Goal: Complete application form

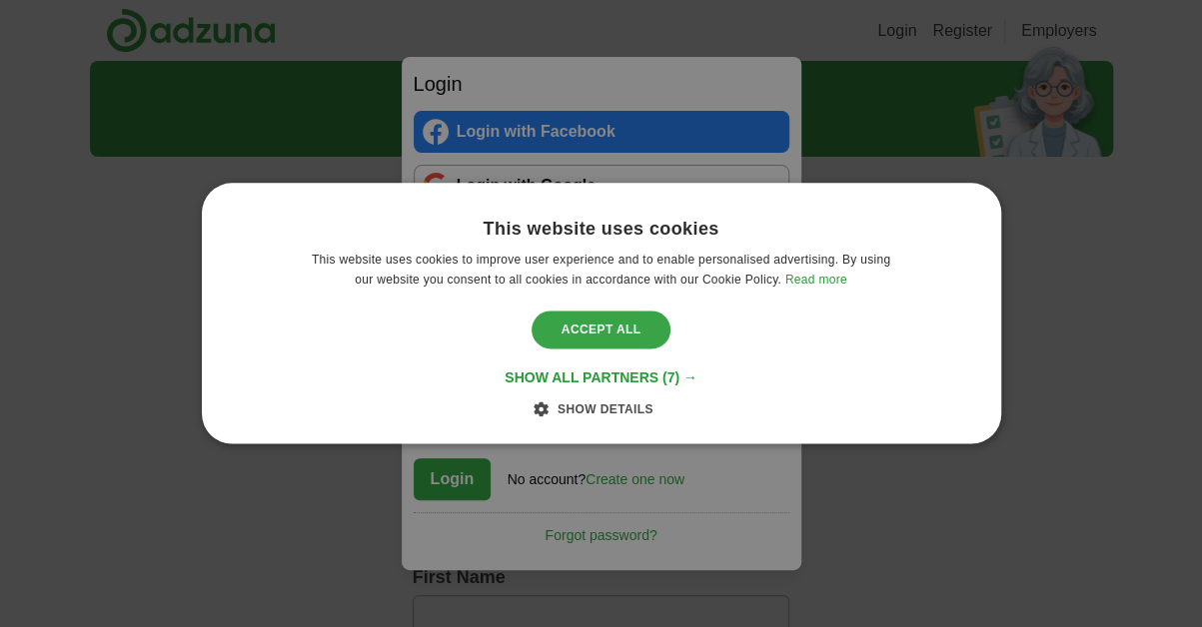
click at [591, 329] on div "Accept all" at bounding box center [601, 330] width 140 height 38
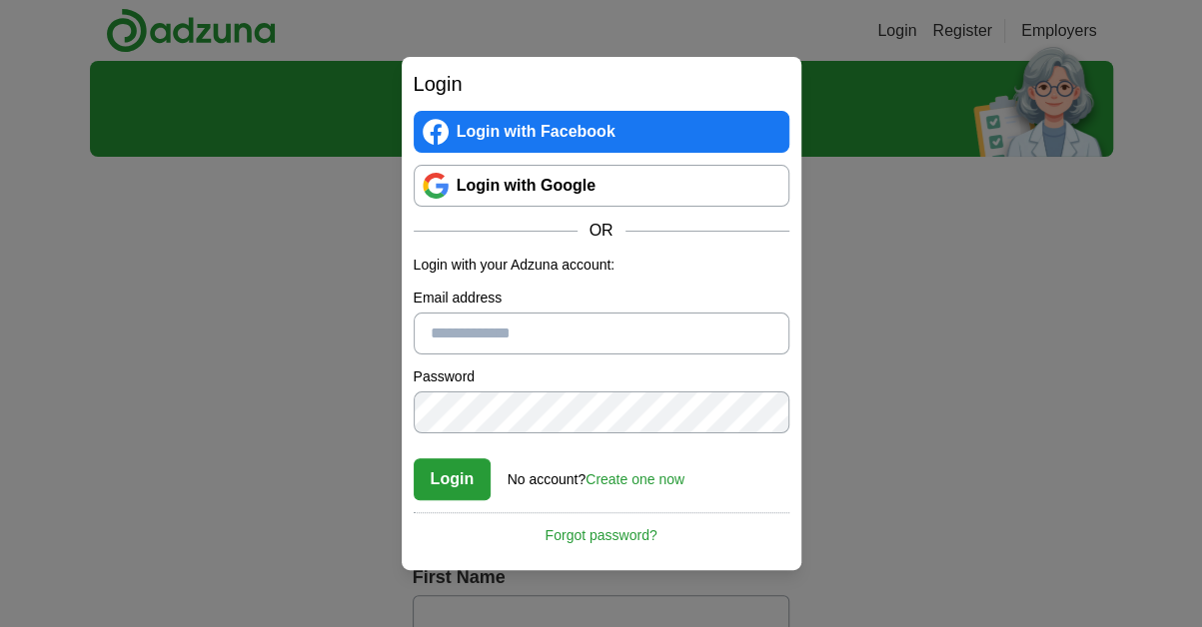
click at [542, 185] on link "Login with Google" at bounding box center [602, 186] width 376 height 42
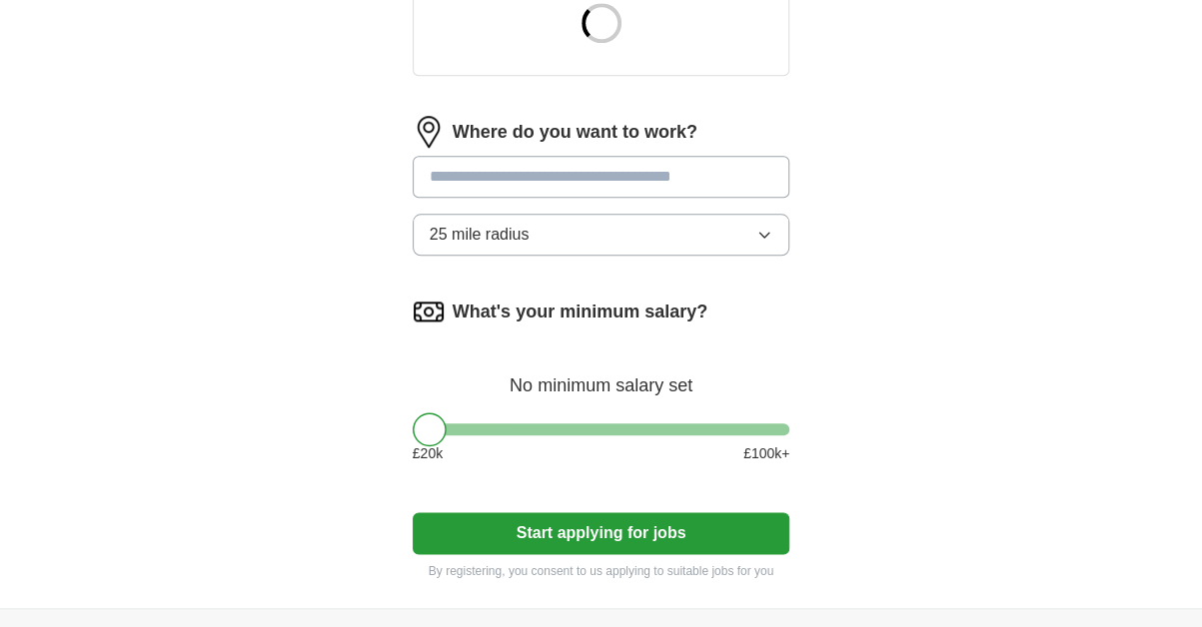
scroll to position [865, 0]
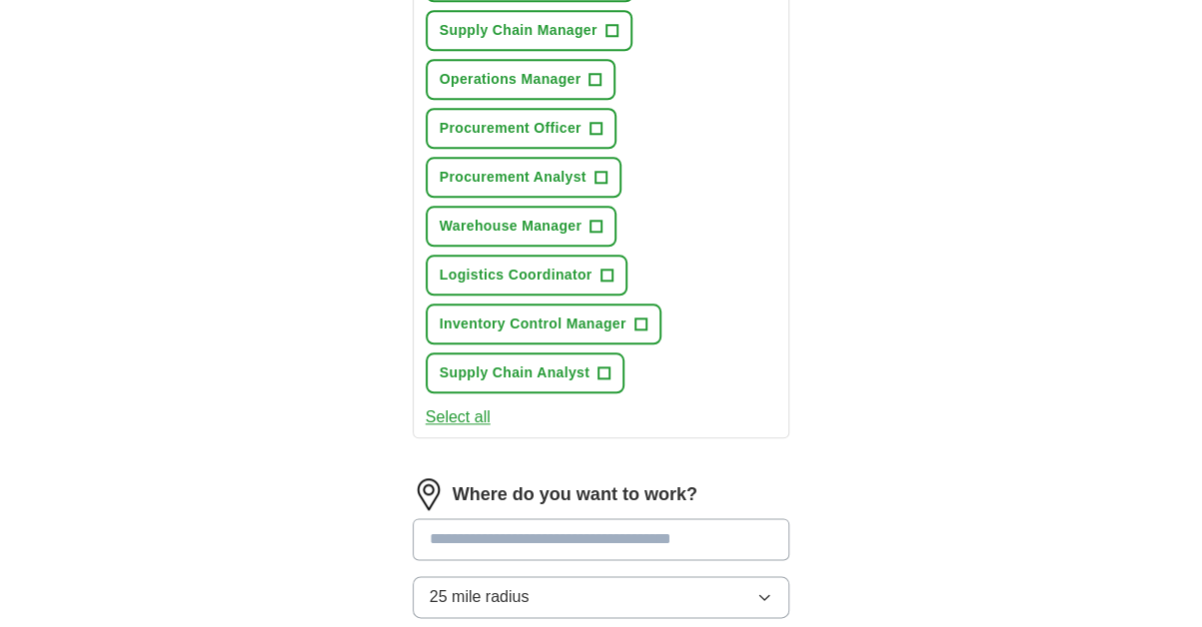
click at [593, 504] on div "Where do you want to work?" at bounding box center [602, 494] width 378 height 32
click at [611, 26] on span "+" at bounding box center [611, 31] width 12 height 16
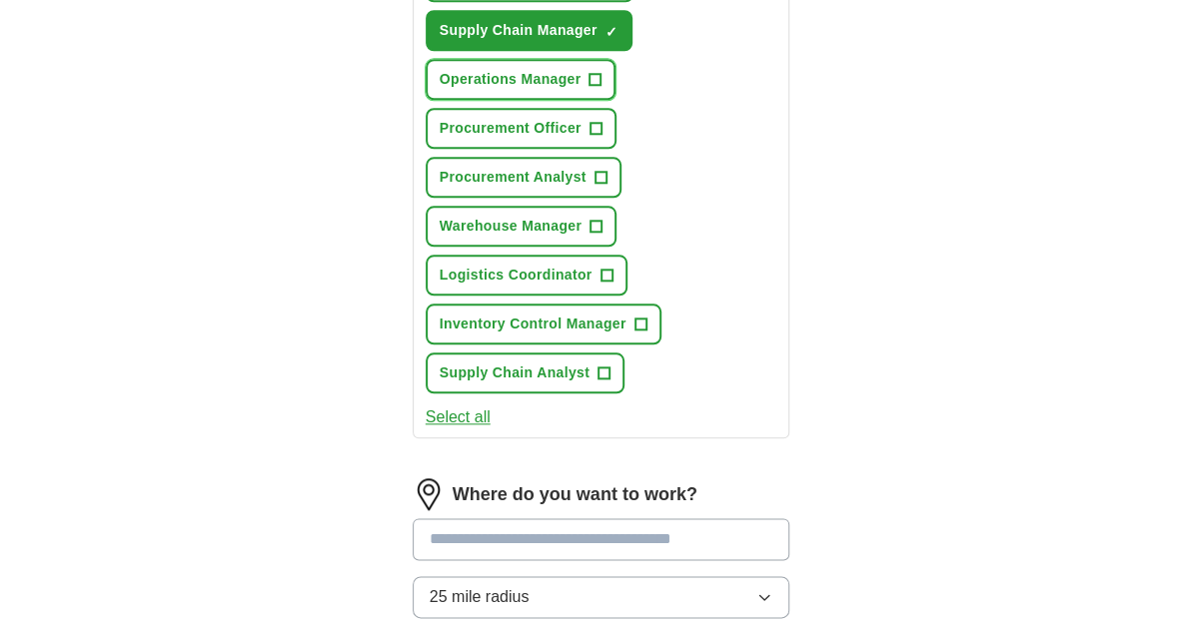
click at [608, 77] on button "Operations Manager +" at bounding box center [521, 79] width 191 height 41
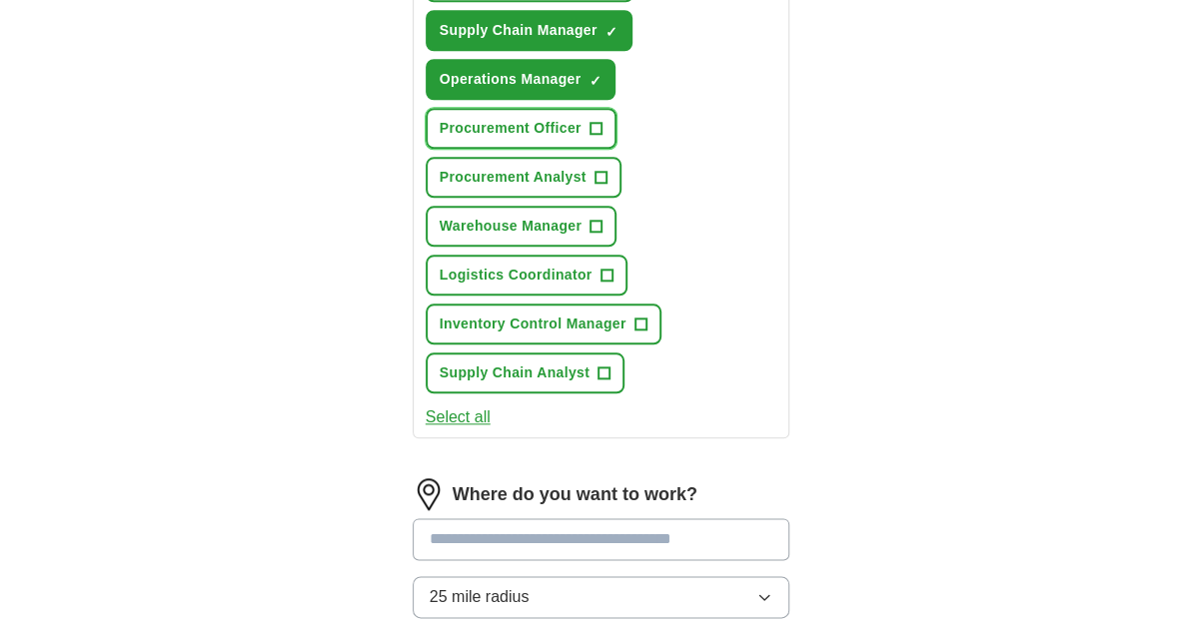
click at [598, 121] on span "+" at bounding box center [595, 129] width 12 height 16
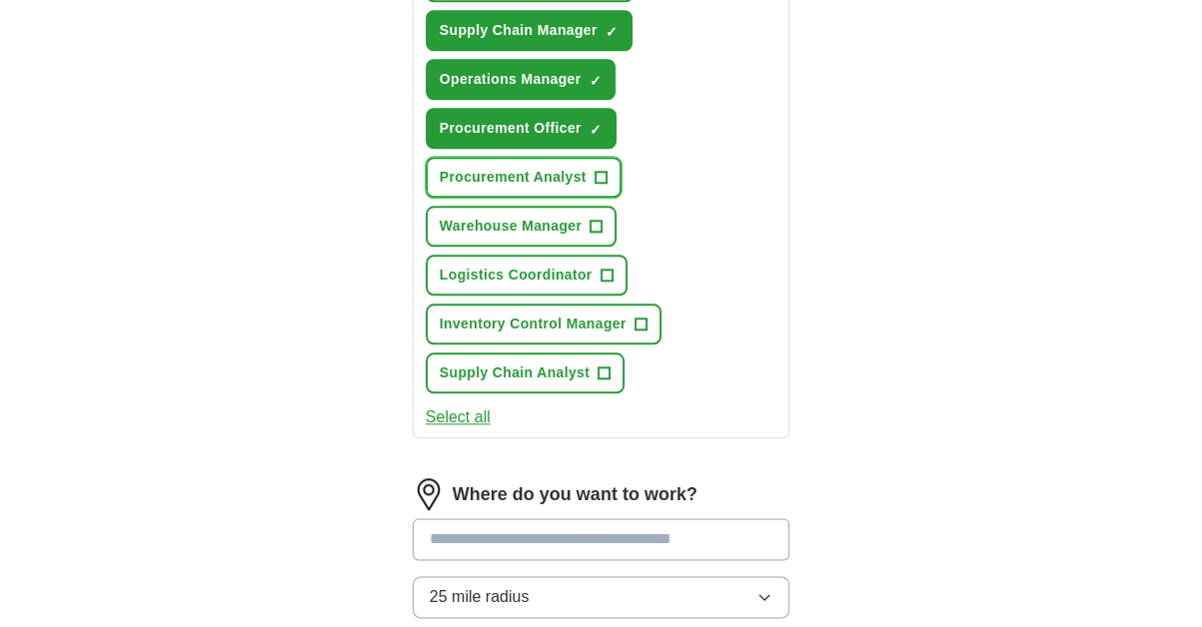
click at [607, 166] on button "Procurement Analyst +" at bounding box center [524, 177] width 196 height 41
click at [602, 222] on button "Warehouse Manager +" at bounding box center [521, 226] width 191 height 41
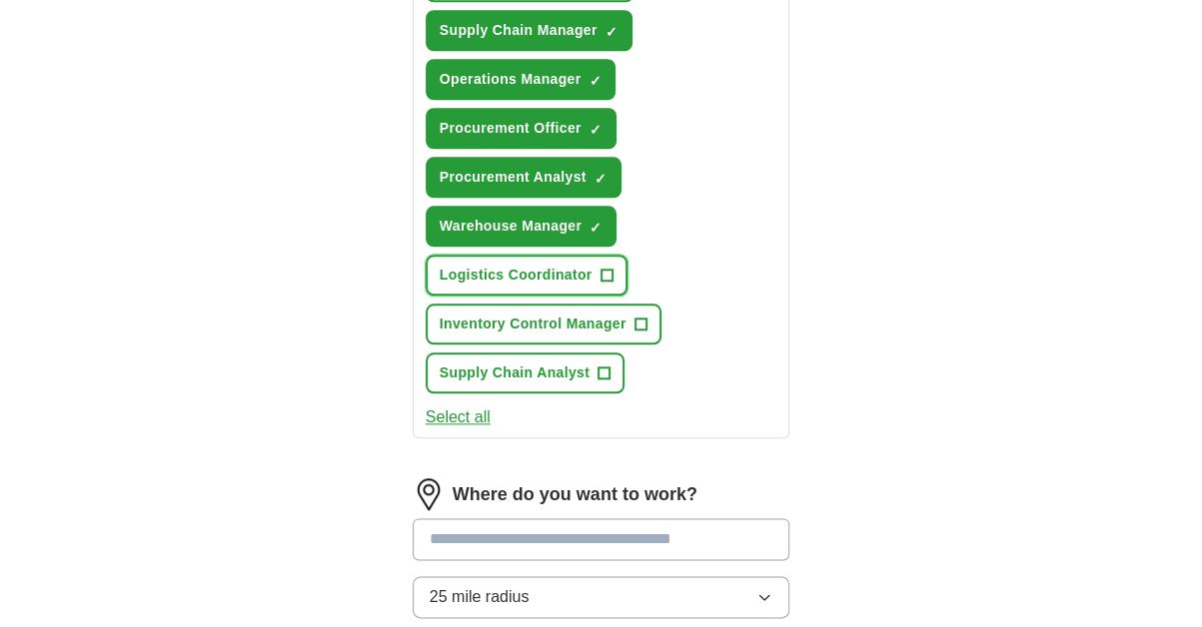
click at [598, 267] on button "Logistics Coordinator +" at bounding box center [527, 275] width 202 height 41
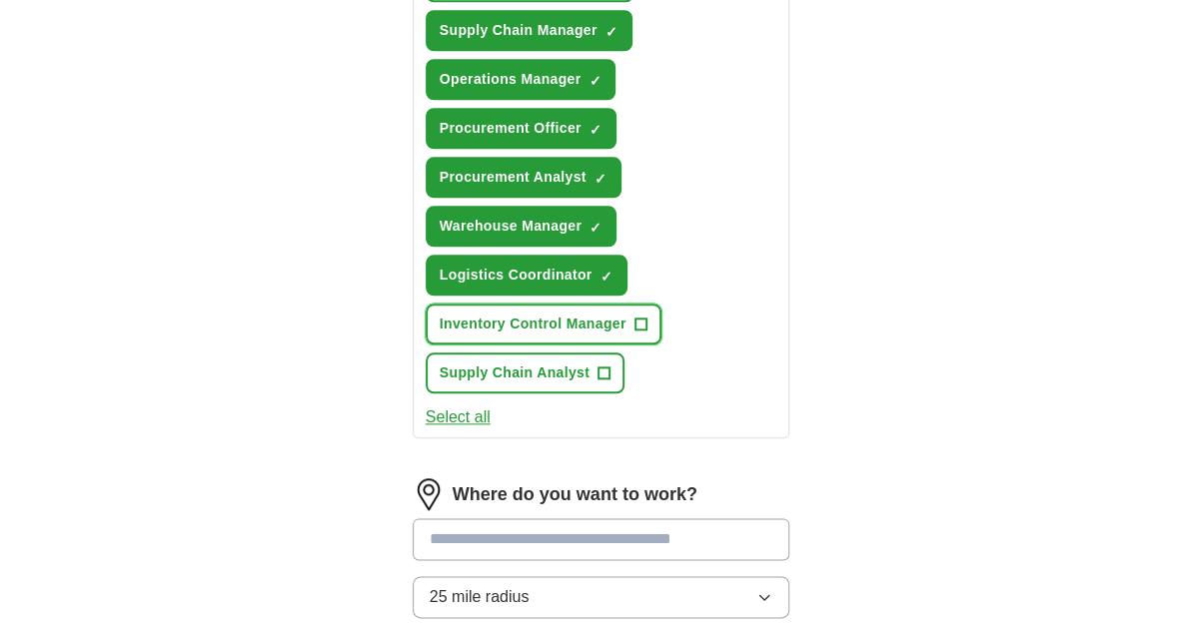
click at [637, 319] on span "+" at bounding box center [640, 325] width 12 height 16
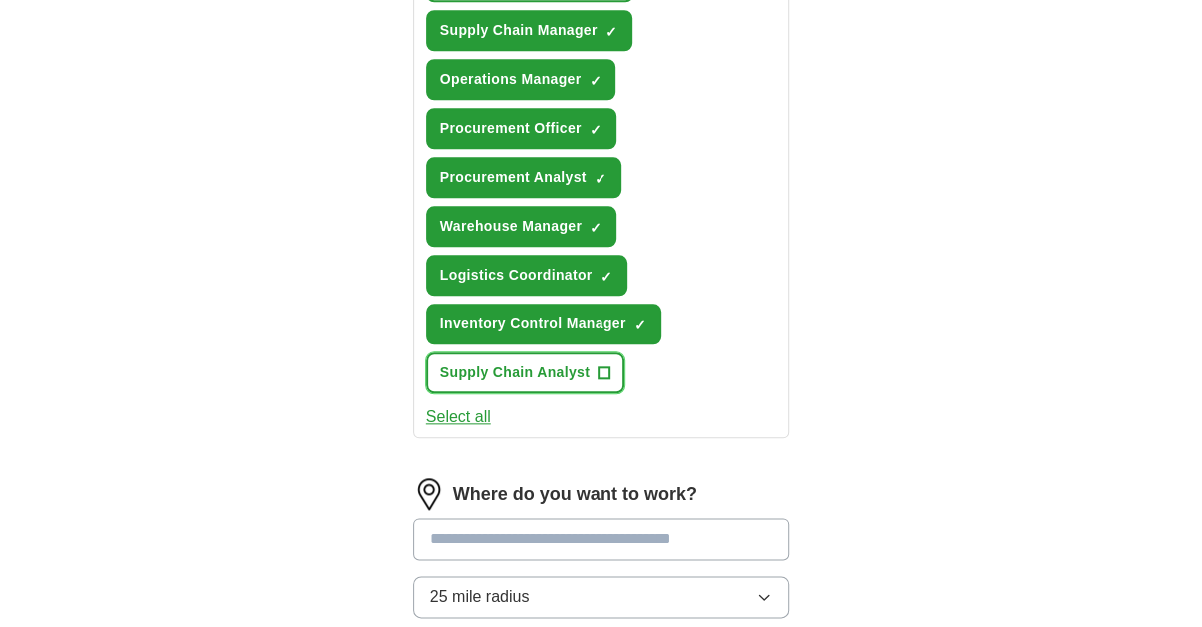
click at [606, 366] on span "+" at bounding box center [604, 374] width 12 height 16
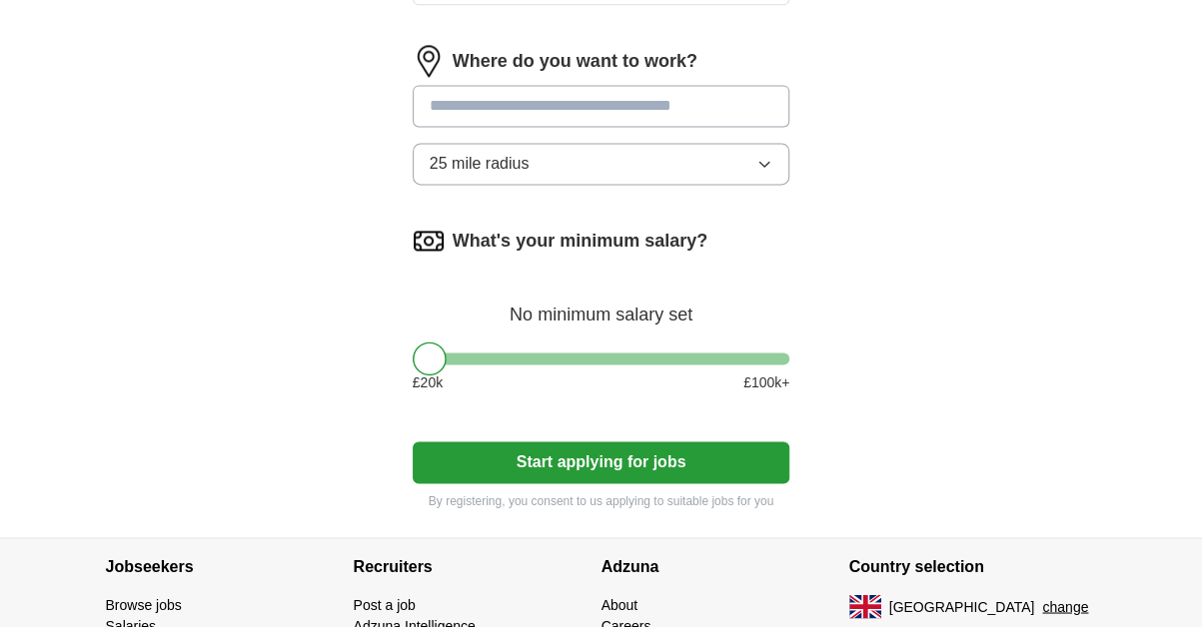
drag, startPoint x: 556, startPoint y: 456, endPoint x: 553, endPoint y: 437, distance: 20.2
click at [553, 451] on button "Start applying for jobs" at bounding box center [602, 462] width 378 height 42
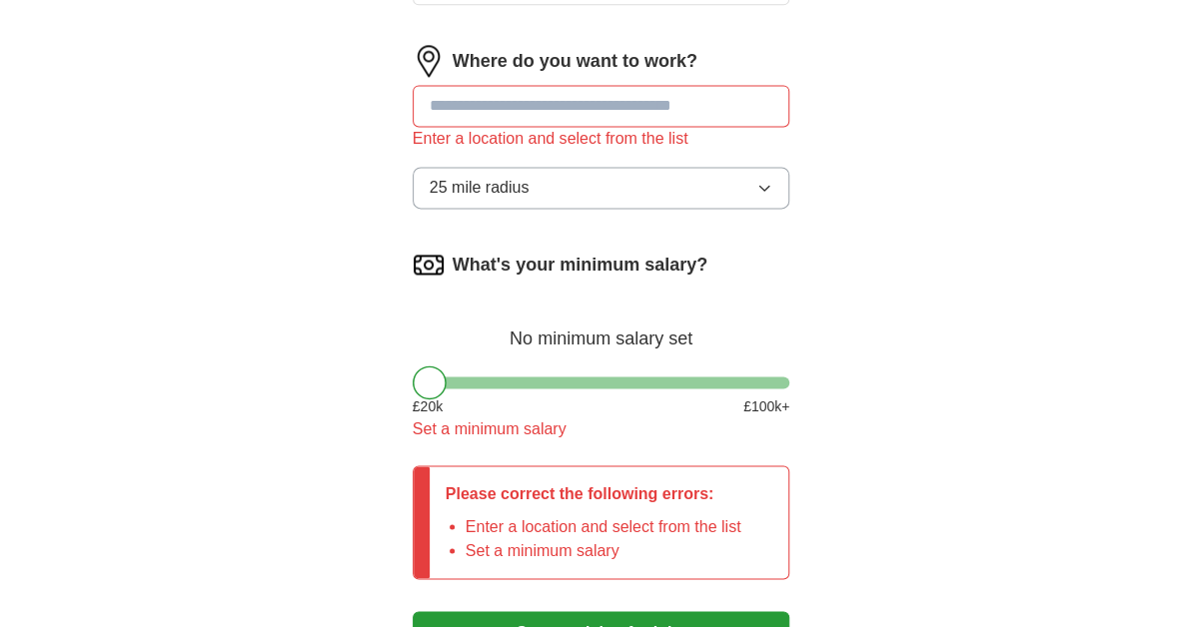
click at [655, 109] on input at bounding box center [602, 106] width 378 height 42
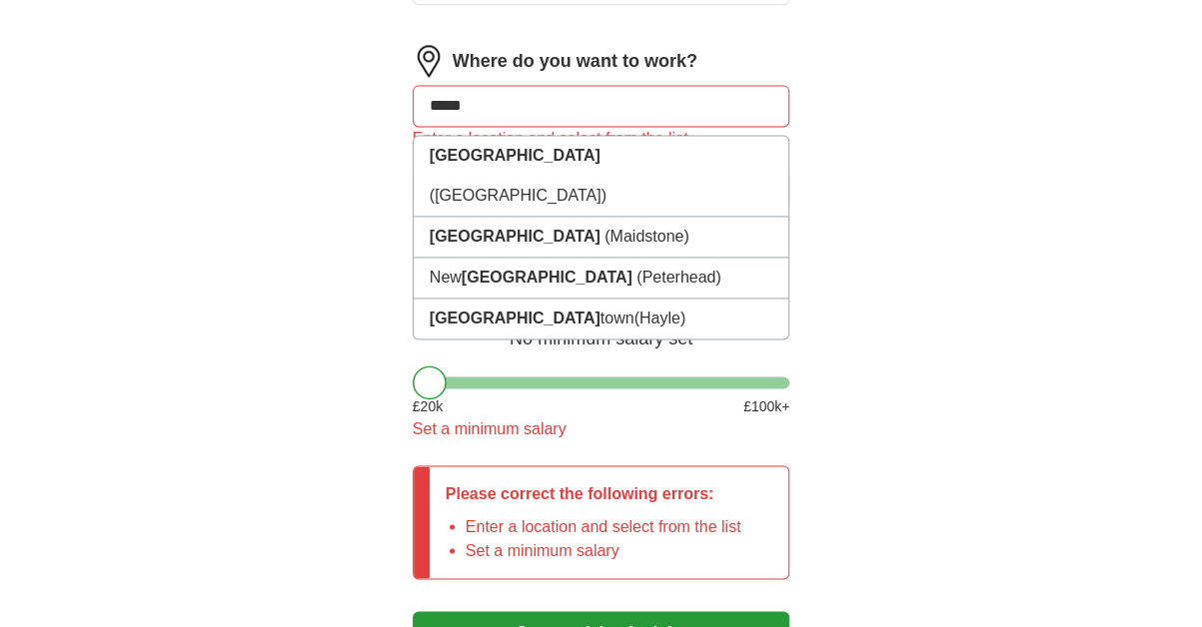
click at [544, 98] on input "*****" at bounding box center [602, 106] width 378 height 42
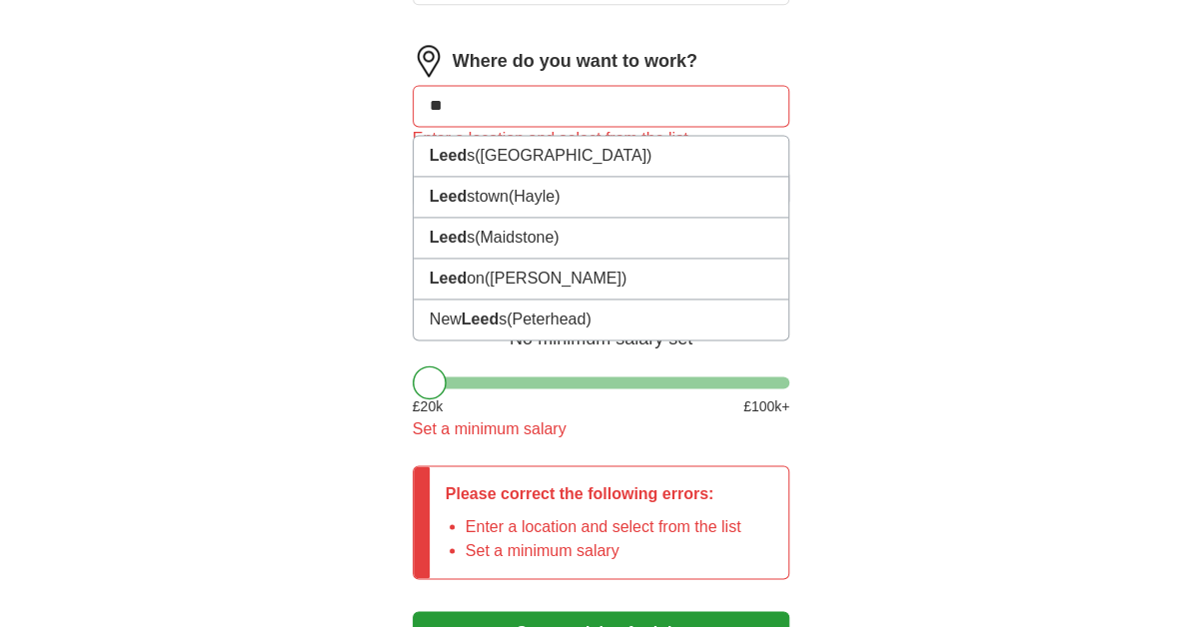
type input "*"
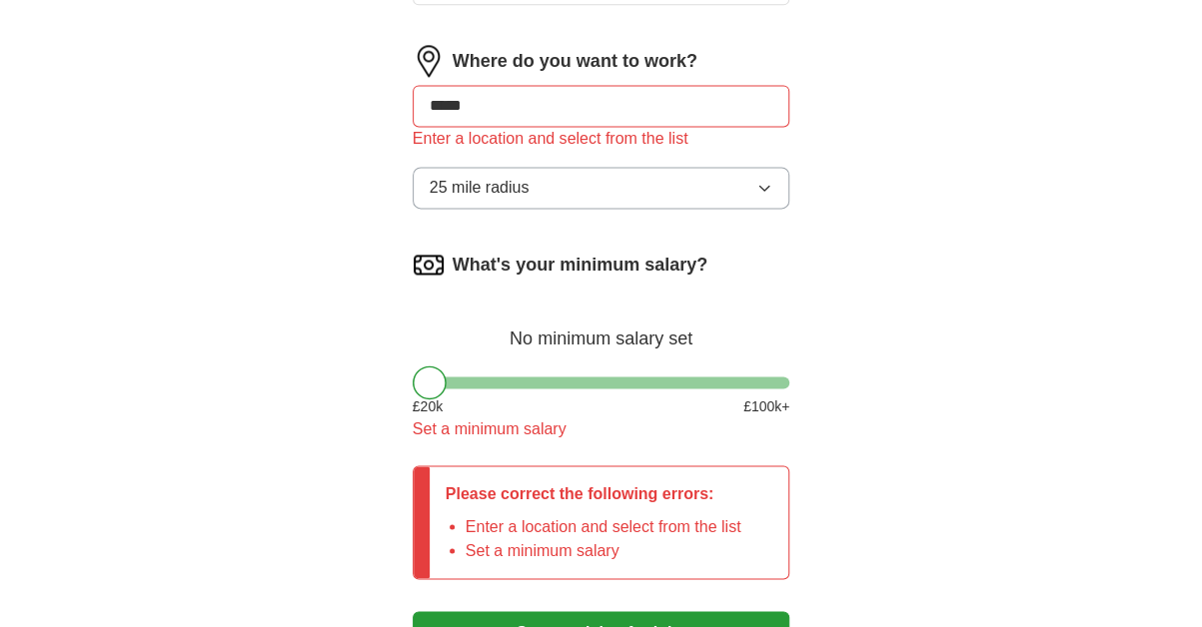
click at [413, 611] on button "Start applying for jobs" at bounding box center [602, 632] width 378 height 42
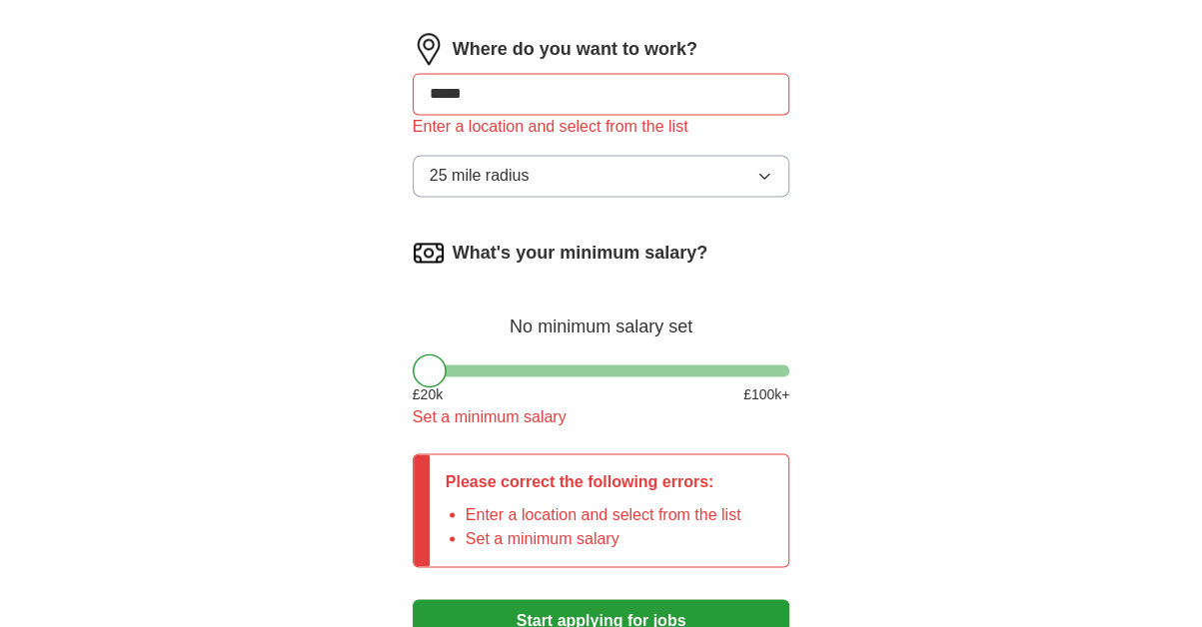
scroll to position [1594, 0]
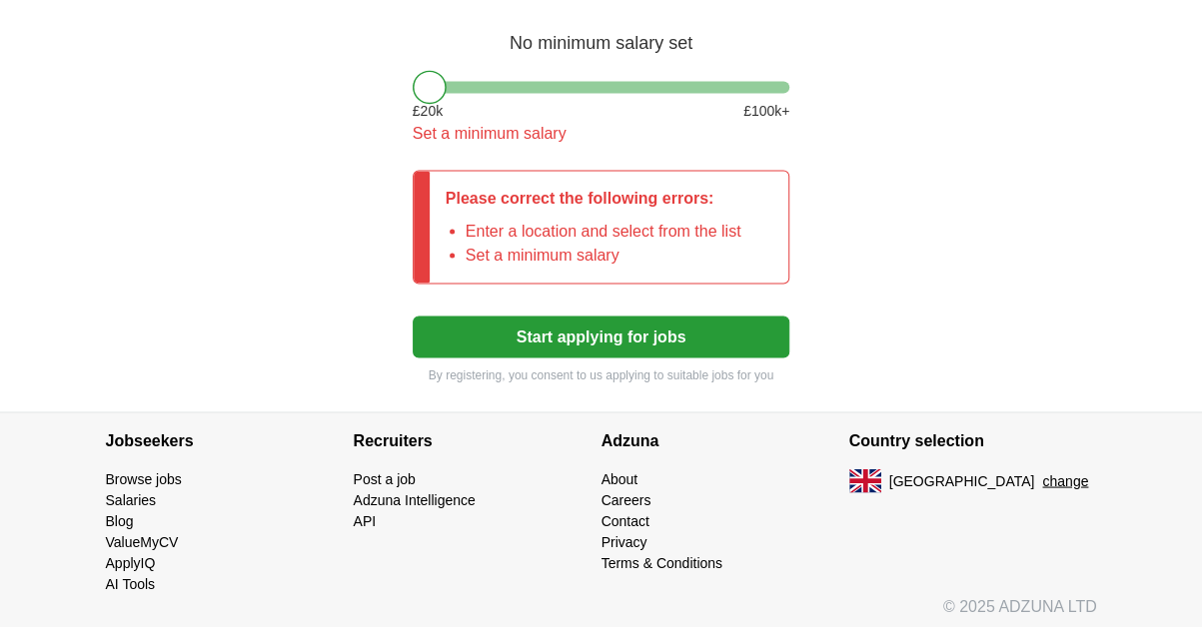
click at [577, 333] on button "Start applying for jobs" at bounding box center [602, 337] width 378 height 42
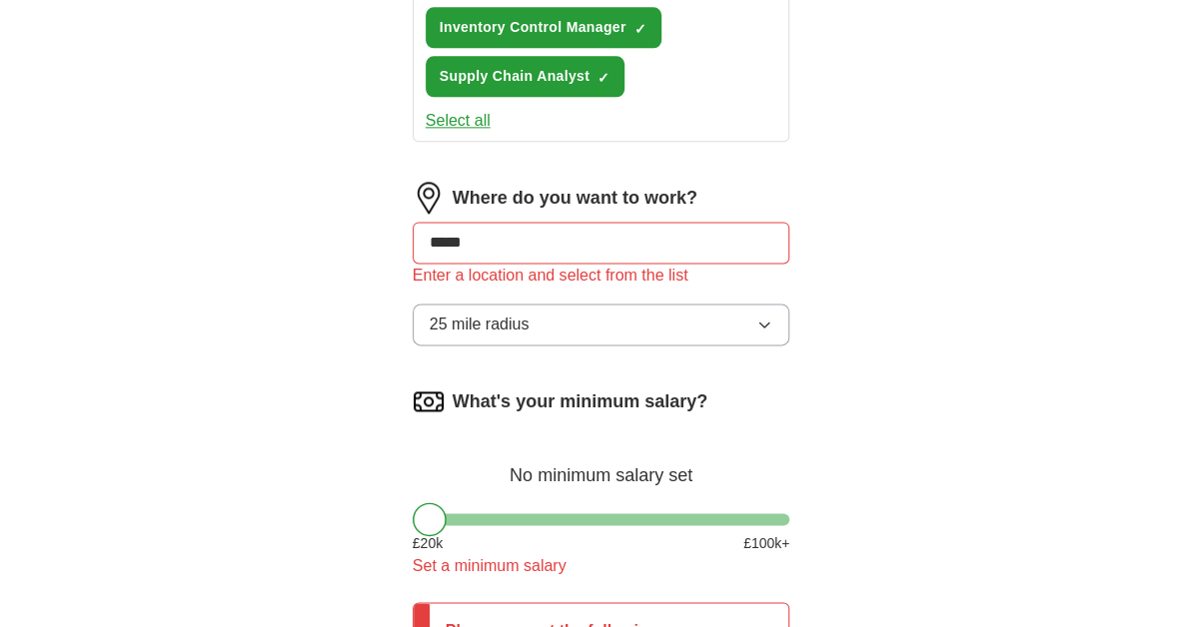
click at [485, 249] on input "*****" at bounding box center [602, 243] width 378 height 42
type input "*"
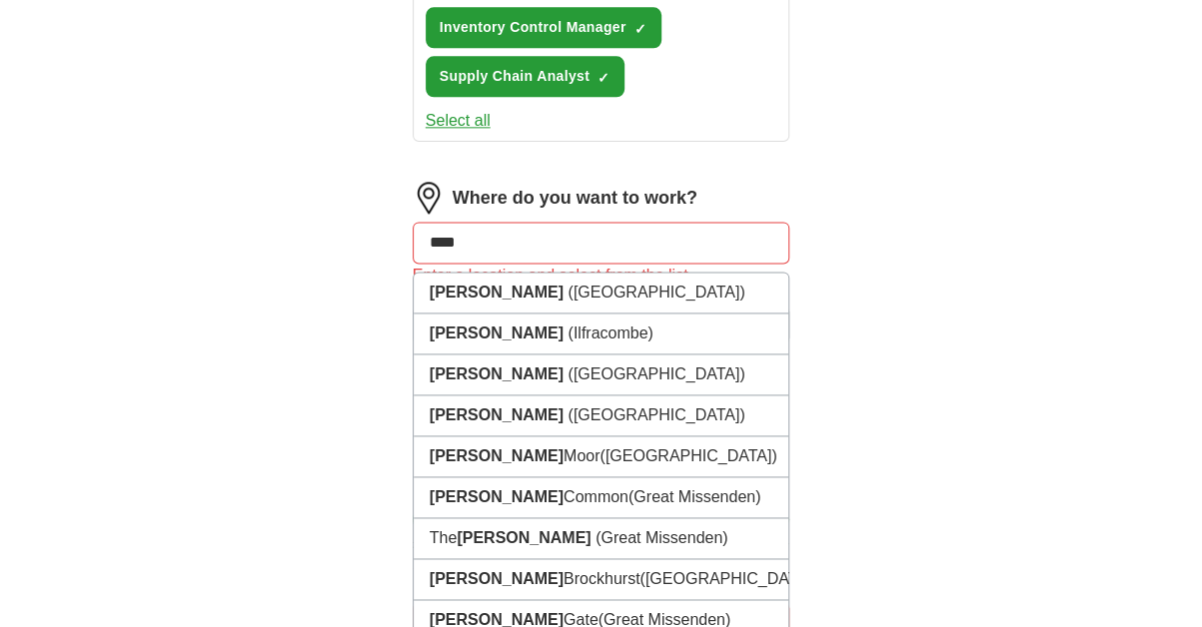
type input "*****"
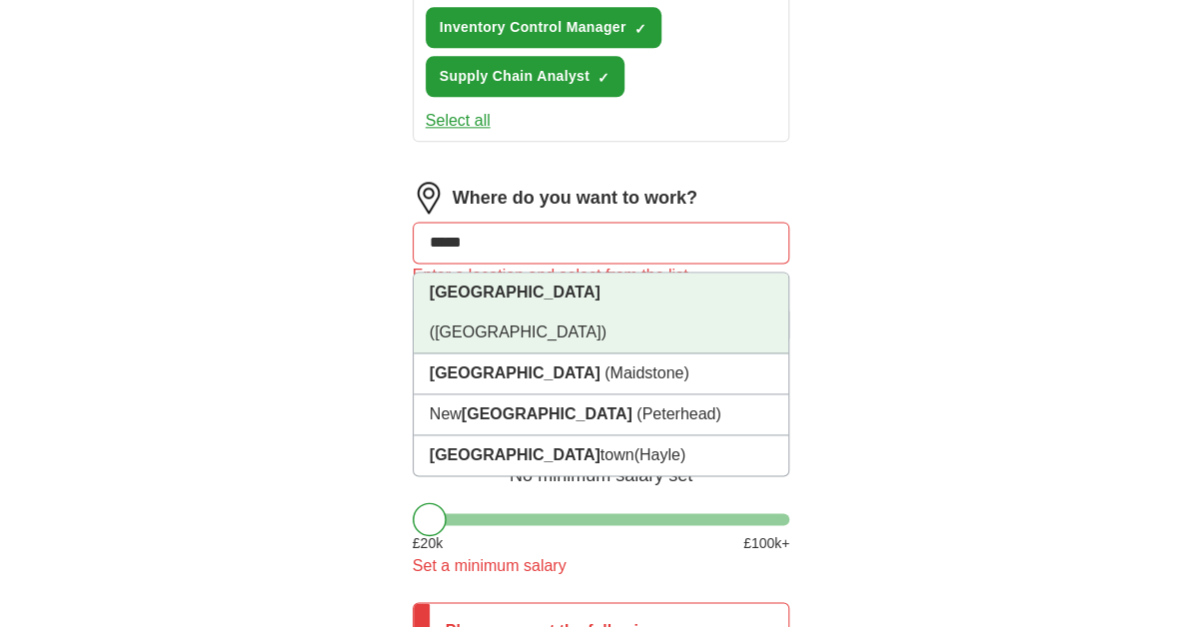
click at [454, 284] on strong "[GEOGRAPHIC_DATA]" at bounding box center [515, 292] width 171 height 17
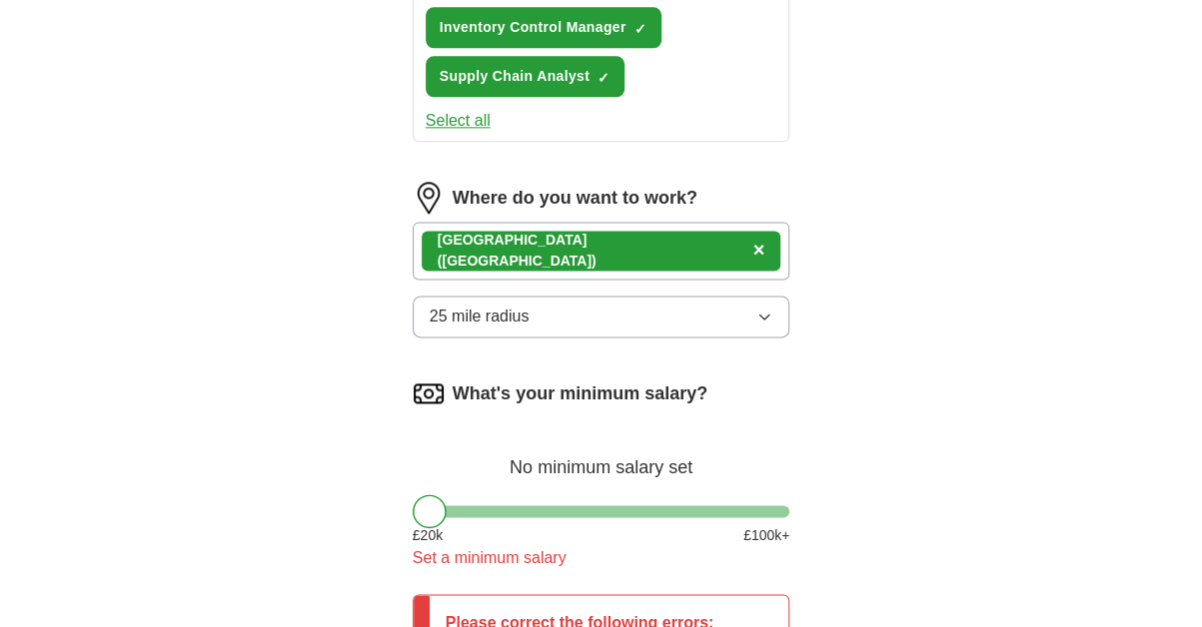
scroll to position [1562, 0]
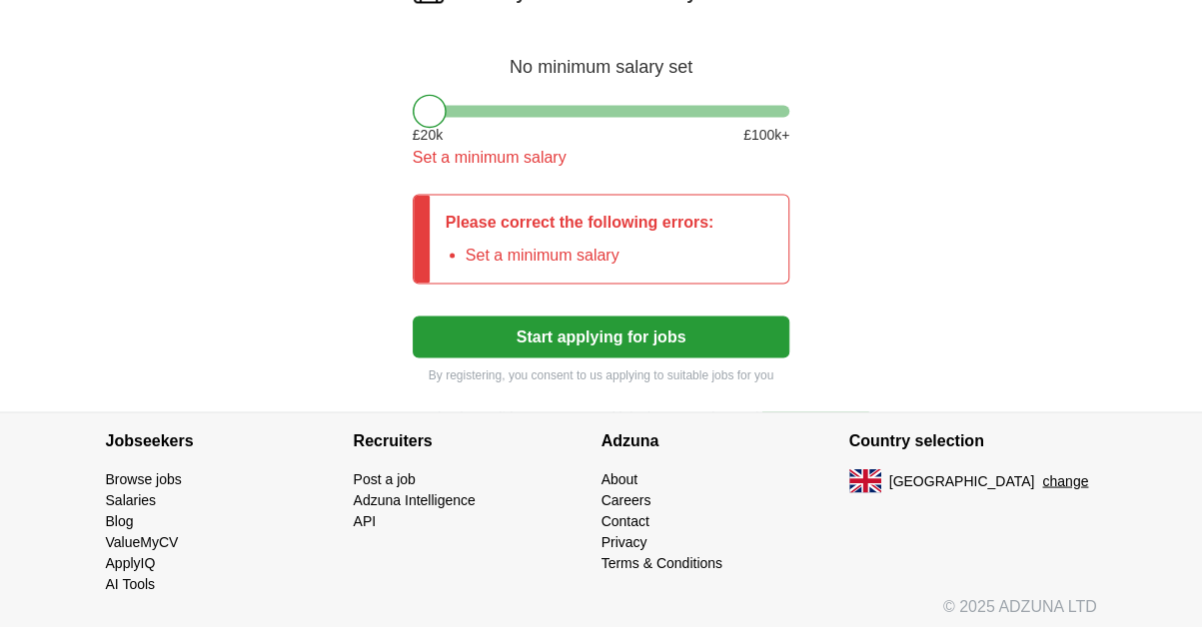
click at [574, 331] on button "Start applying for jobs" at bounding box center [602, 337] width 378 height 42
click at [435, 101] on div at bounding box center [430, 111] width 34 height 34
click at [560, 113] on div "What's your minimum salary? No minimum salary set £ 20 k £ 100 k+ Set a minimum…" at bounding box center [602, 81] width 378 height 209
click at [571, 107] on div "What's your minimum salary? No minimum salary set £ 20 k £ 100 k+ Set a minimum…" at bounding box center [602, 81] width 378 height 209
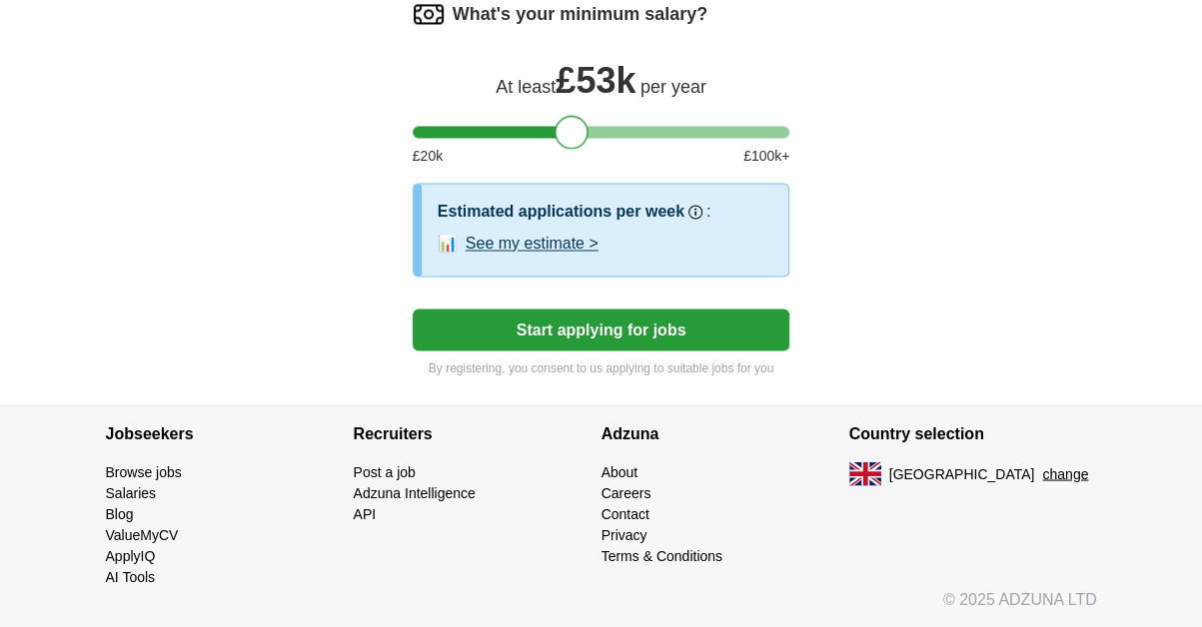
scroll to position [1534, 0]
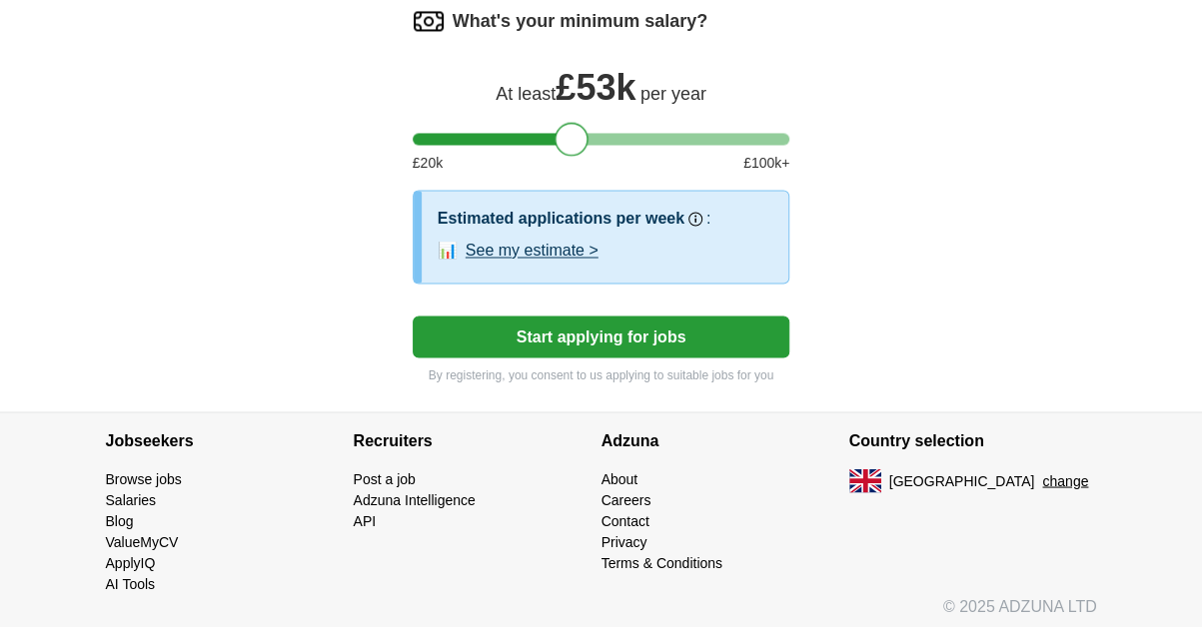
click at [537, 133] on div at bounding box center [602, 139] width 378 height 12
click at [537, 135] on div at bounding box center [536, 139] width 34 height 34
click at [513, 137] on div at bounding box center [602, 139] width 378 height 12
click at [484, 133] on div at bounding box center [602, 139] width 378 height 12
click at [484, 128] on div at bounding box center [485, 139] width 34 height 34
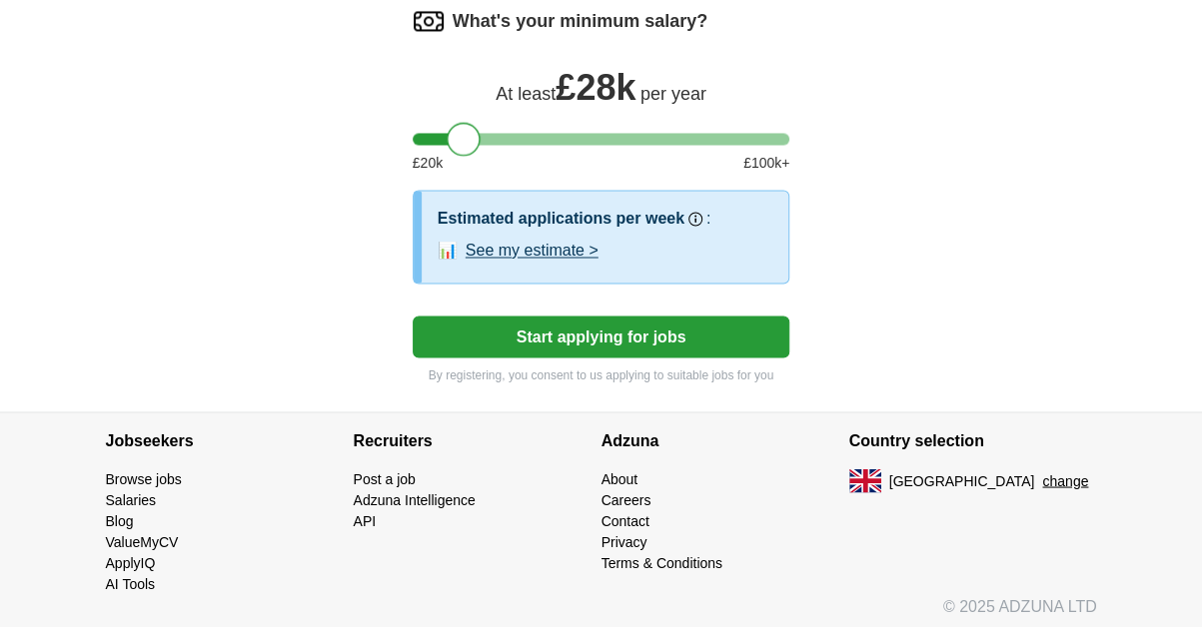
click at [462, 133] on div at bounding box center [602, 139] width 378 height 12
click at [571, 327] on button "Start applying for jobs" at bounding box center [602, 337] width 378 height 42
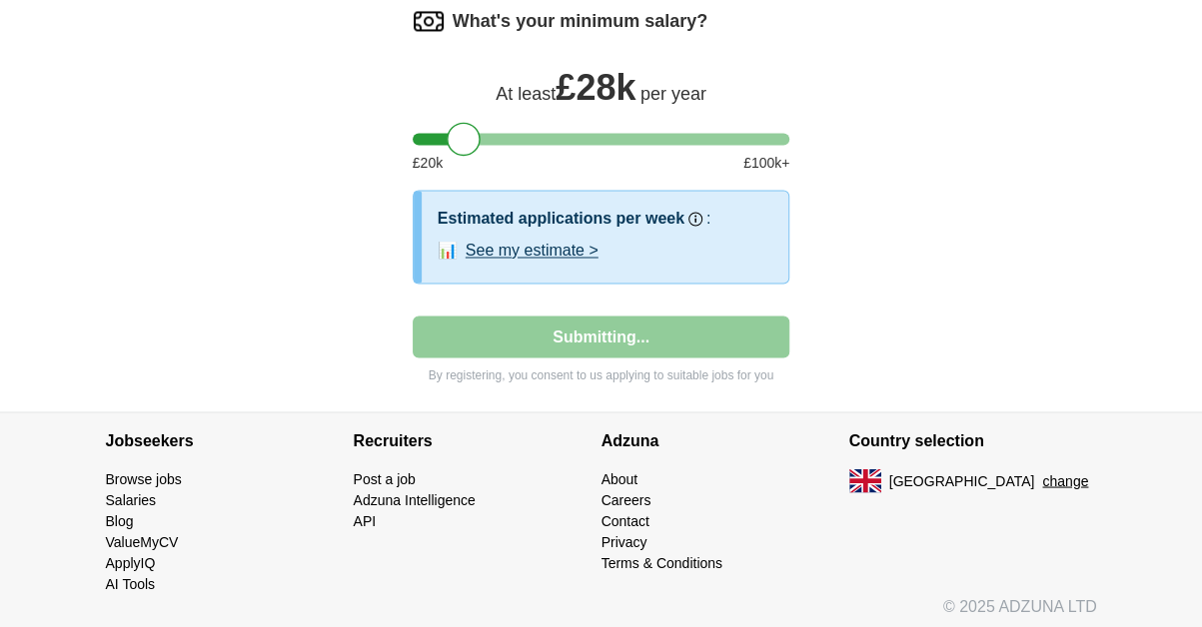
select select "**"
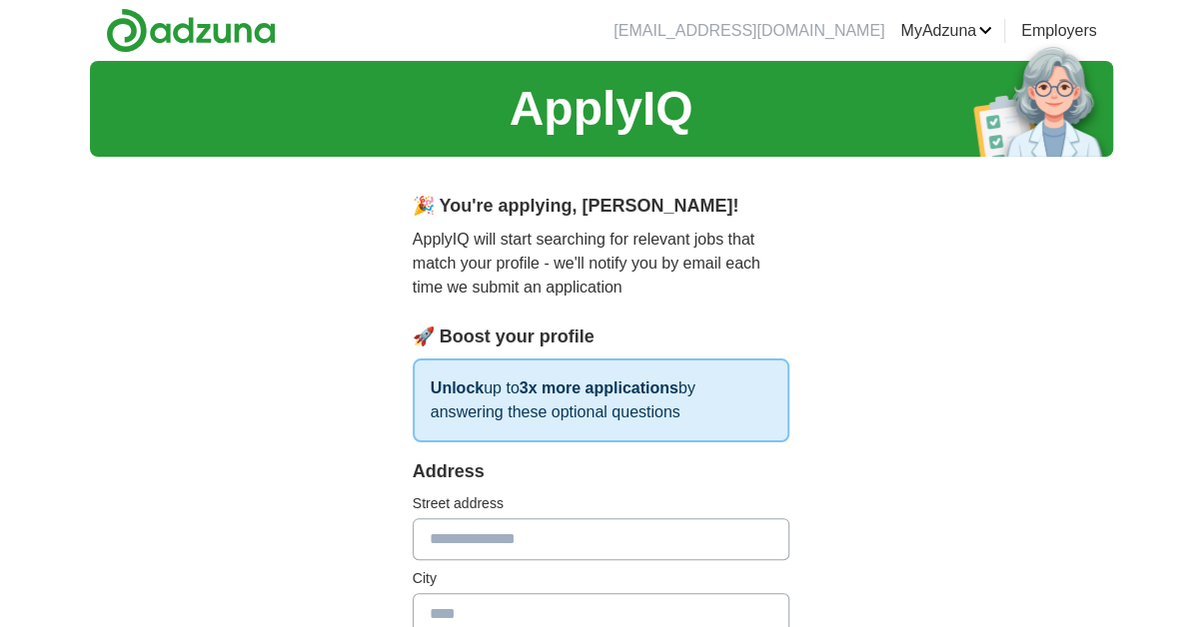
scroll to position [433, 0]
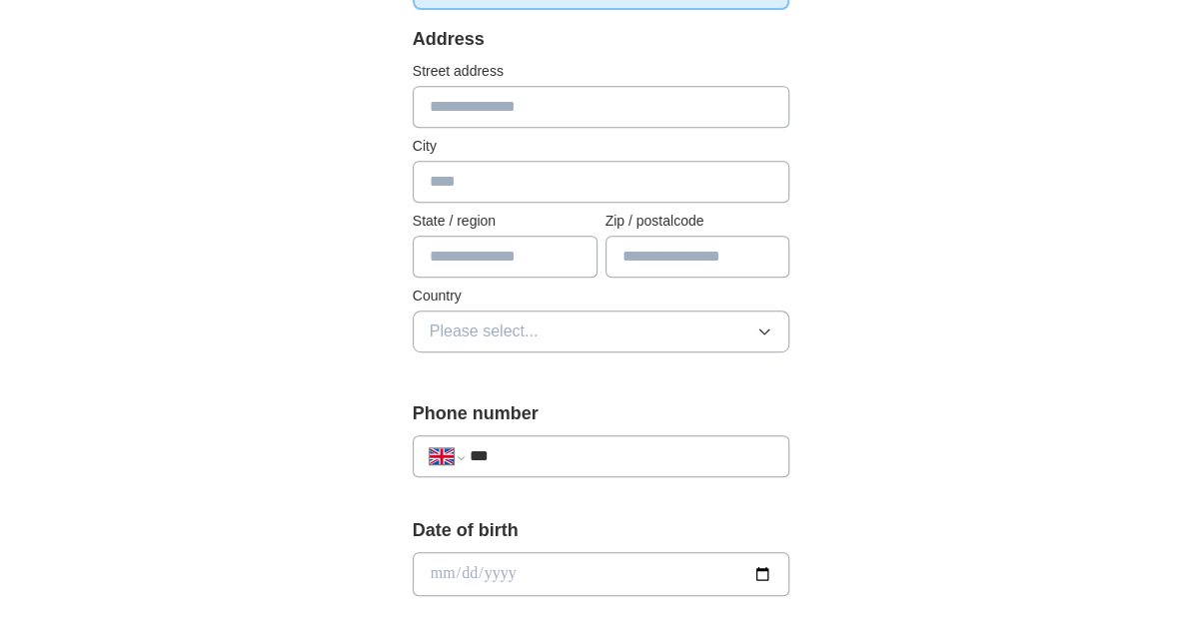
click at [525, 109] on input "text" at bounding box center [602, 107] width 378 height 42
type input "**********"
type input "*****"
type input "**********"
type input "********"
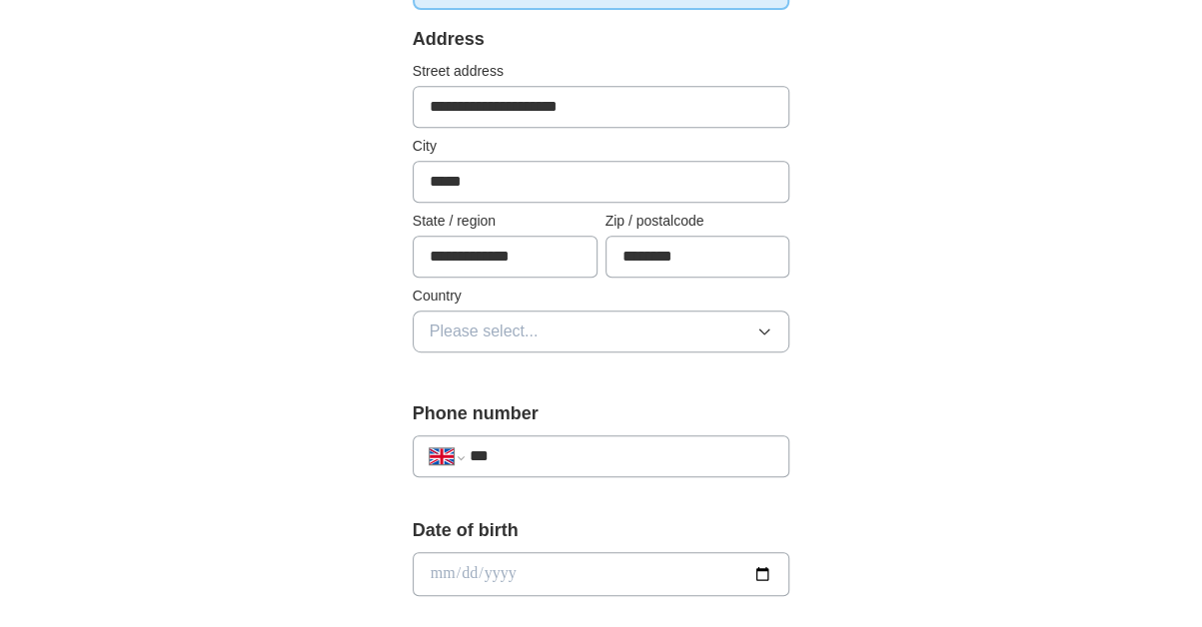
scroll to position [865, 0]
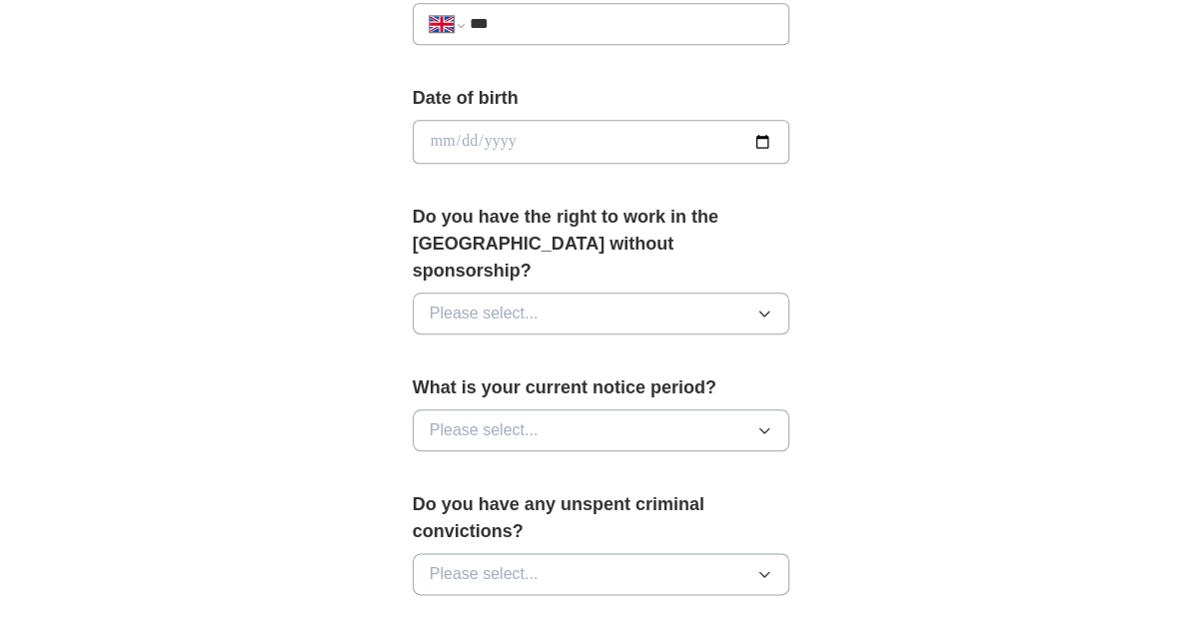
drag, startPoint x: 543, startPoint y: 13, endPoint x: 551, endPoint y: 24, distance: 13.6
click at [545, 16] on input "***" at bounding box center [621, 24] width 304 height 24
type input "**********"
click at [542, 130] on input "date" at bounding box center [602, 142] width 378 height 44
type input "**********"
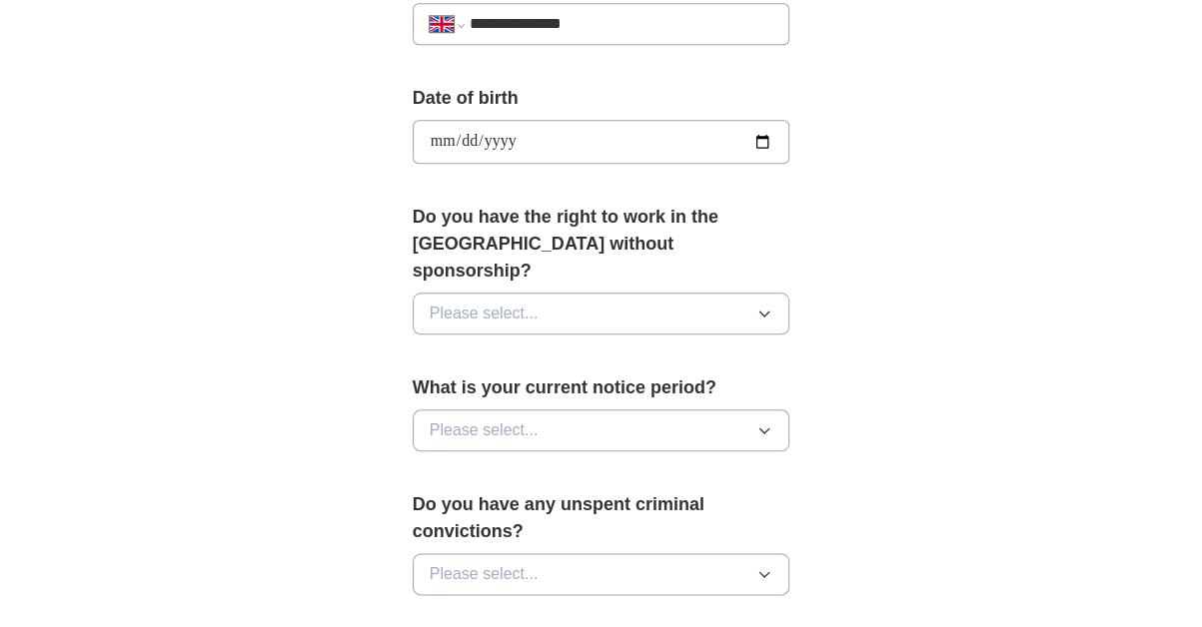
click at [762, 312] on icon "button" at bounding box center [764, 314] width 9 height 5
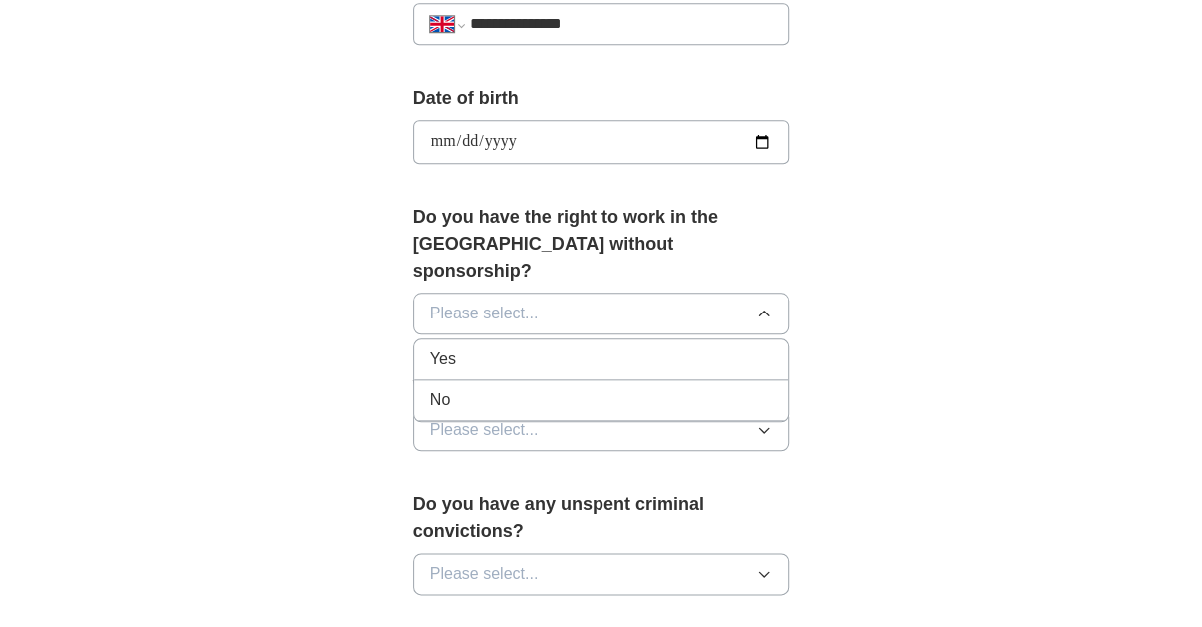
click at [762, 311] on icon "button" at bounding box center [764, 313] width 9 height 5
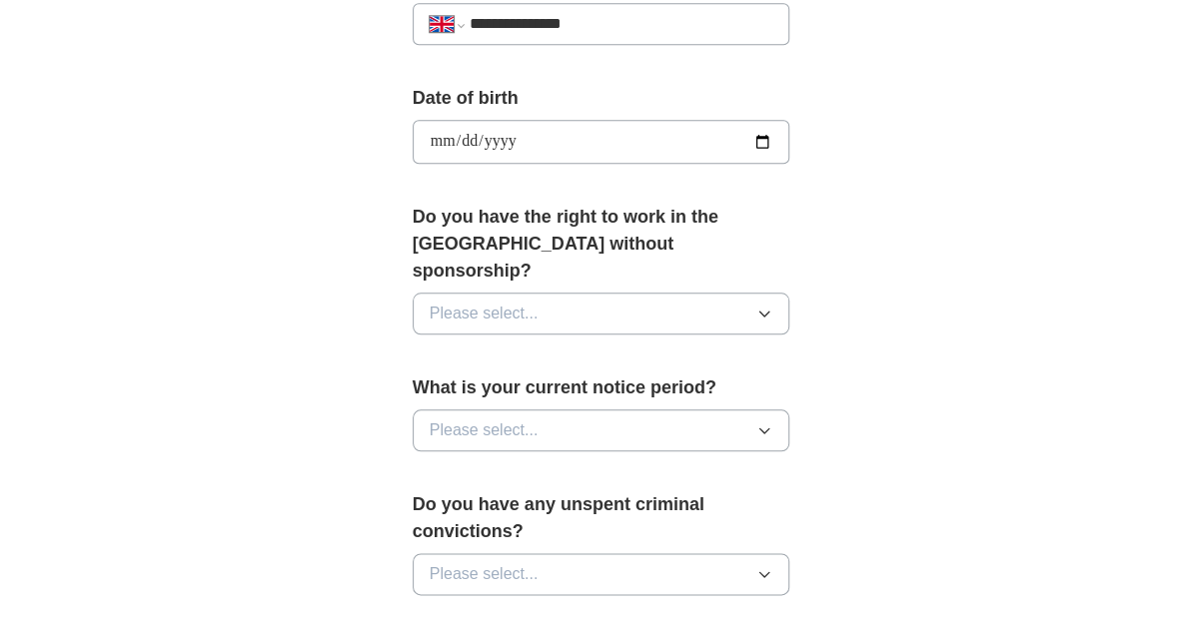
click at [761, 312] on icon "button" at bounding box center [764, 314] width 9 height 5
click at [761, 306] on icon "button" at bounding box center [764, 314] width 16 height 16
click at [762, 306] on icon "button" at bounding box center [764, 314] width 16 height 16
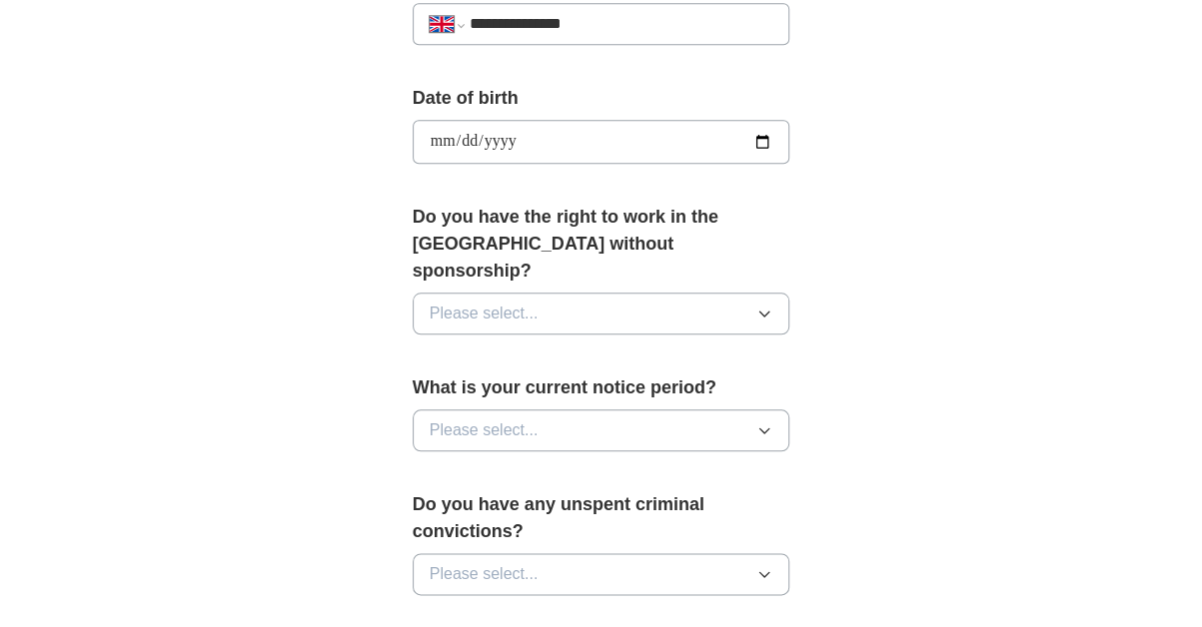
click at [762, 306] on icon "button" at bounding box center [764, 314] width 16 height 16
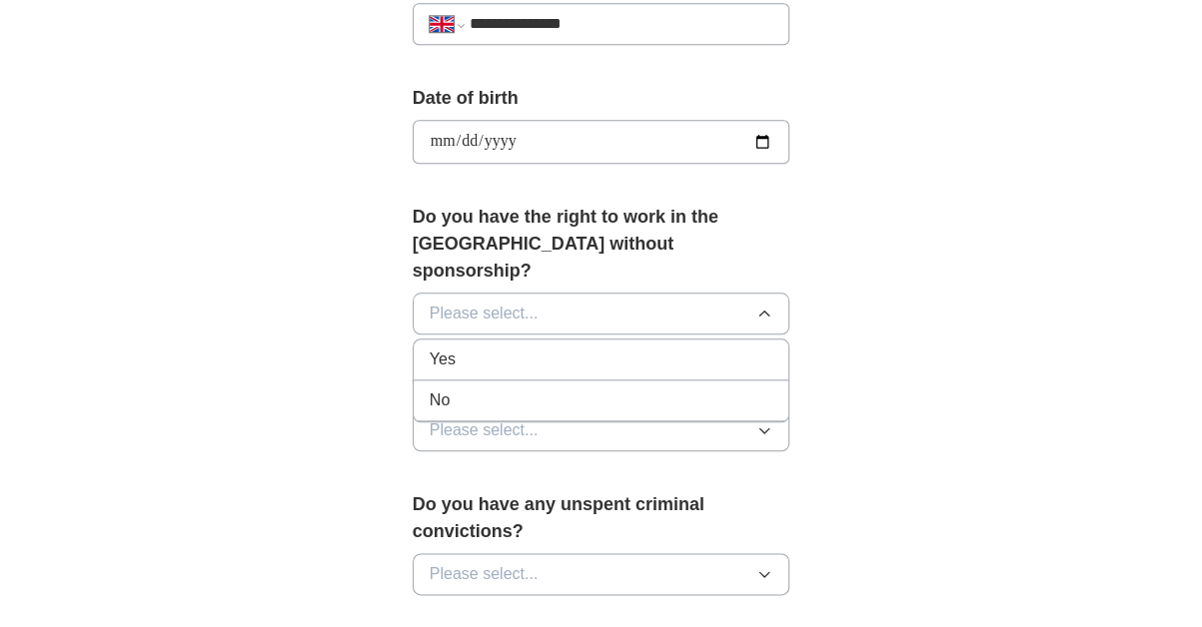
click at [711, 348] on div "Yes" at bounding box center [602, 360] width 344 height 24
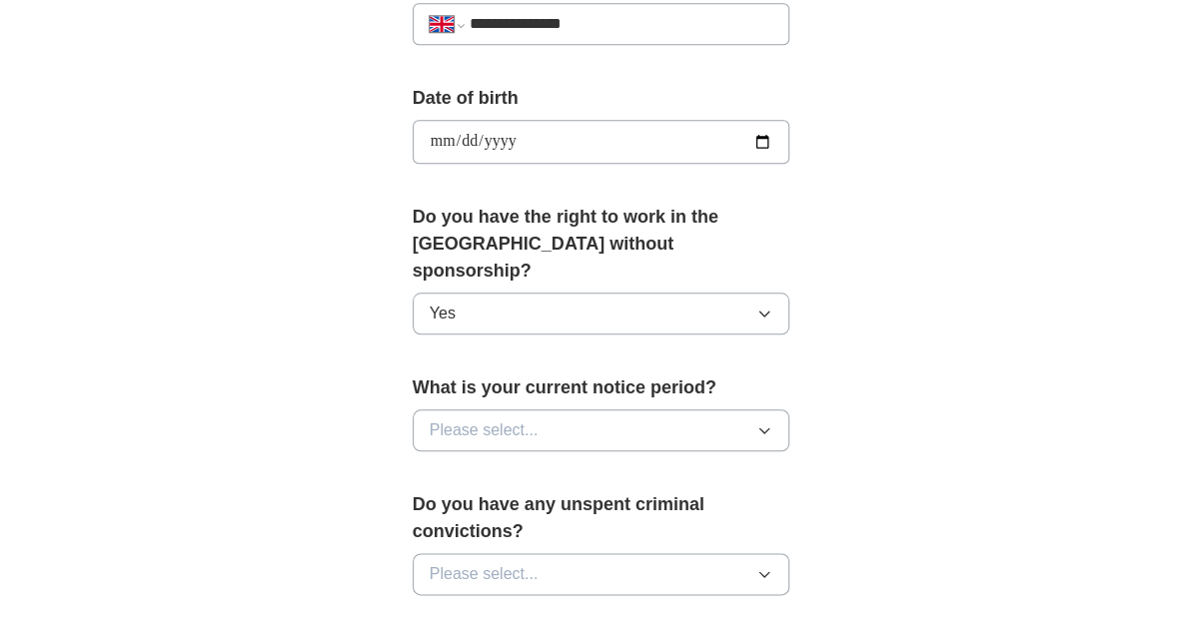
click at [767, 429] on icon "button" at bounding box center [764, 431] width 9 height 5
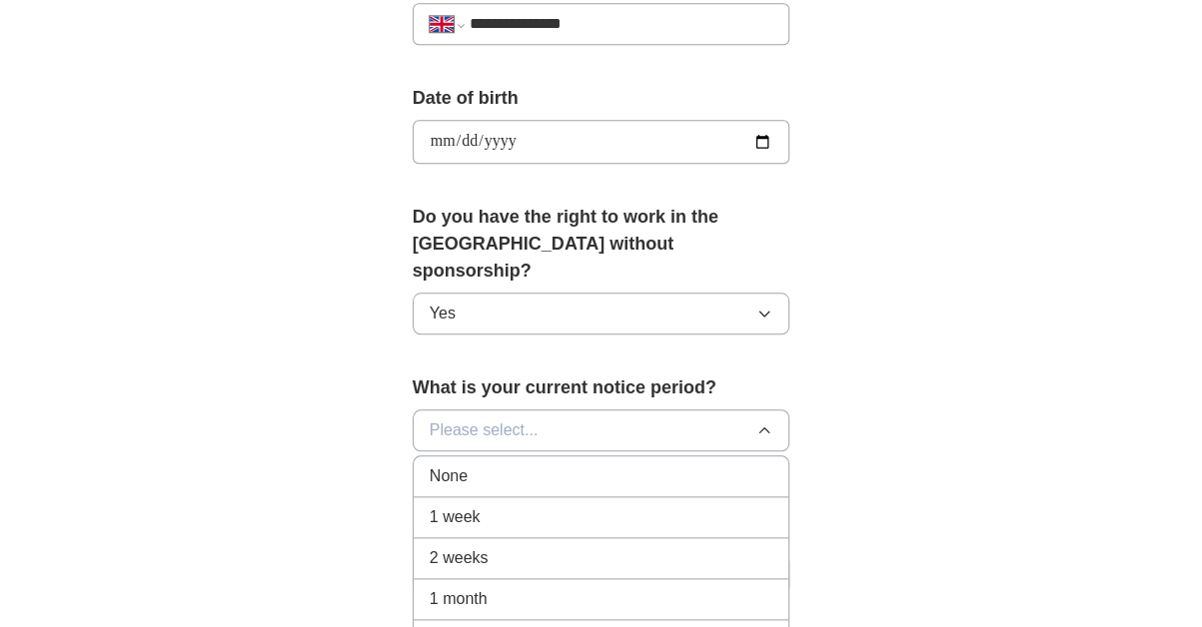
scroll to position [1299, 0]
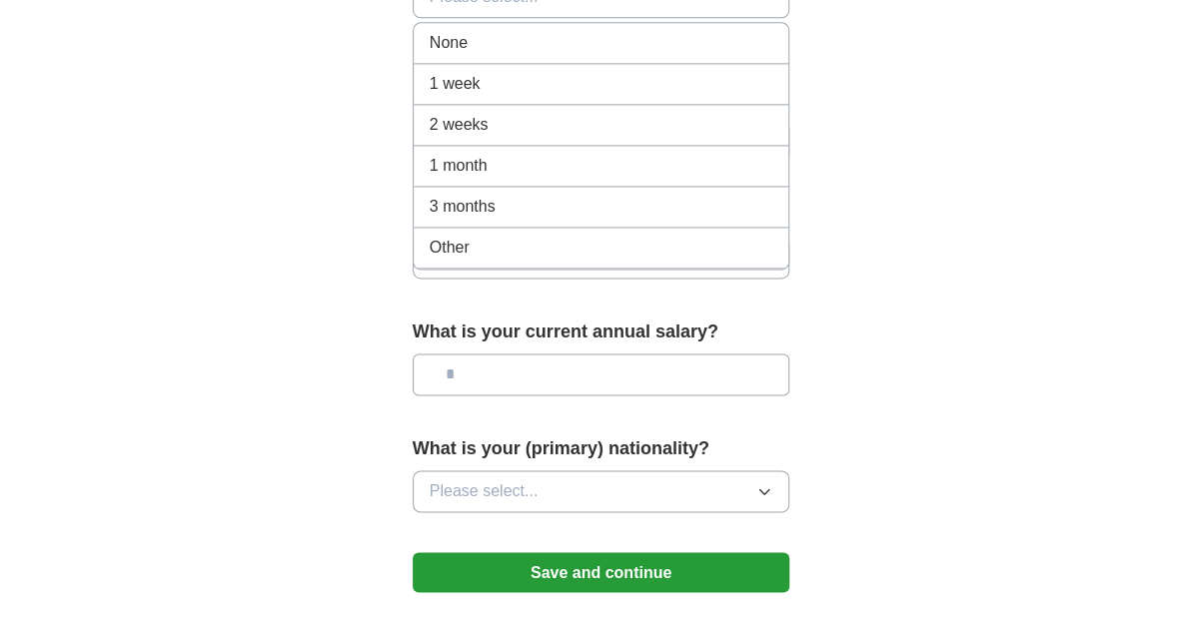
click at [554, 72] on div "1 week" at bounding box center [602, 84] width 344 height 24
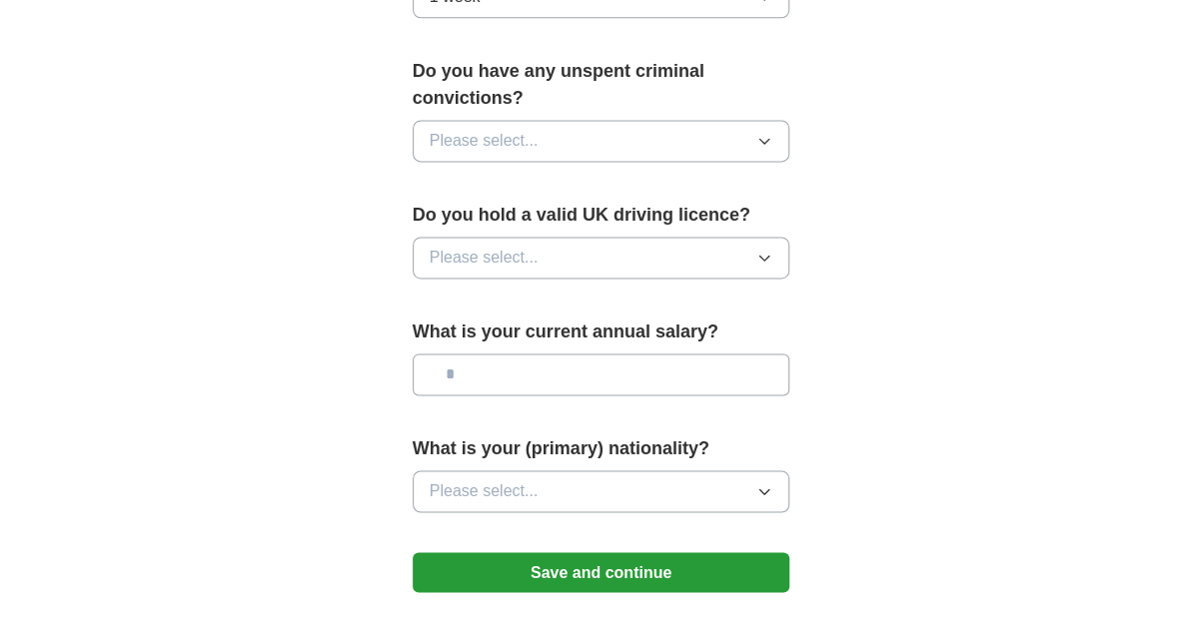
click at [549, 354] on input "text" at bounding box center [602, 375] width 378 height 42
type input "*******"
click at [590, 470] on button "Please select..." at bounding box center [602, 491] width 378 height 42
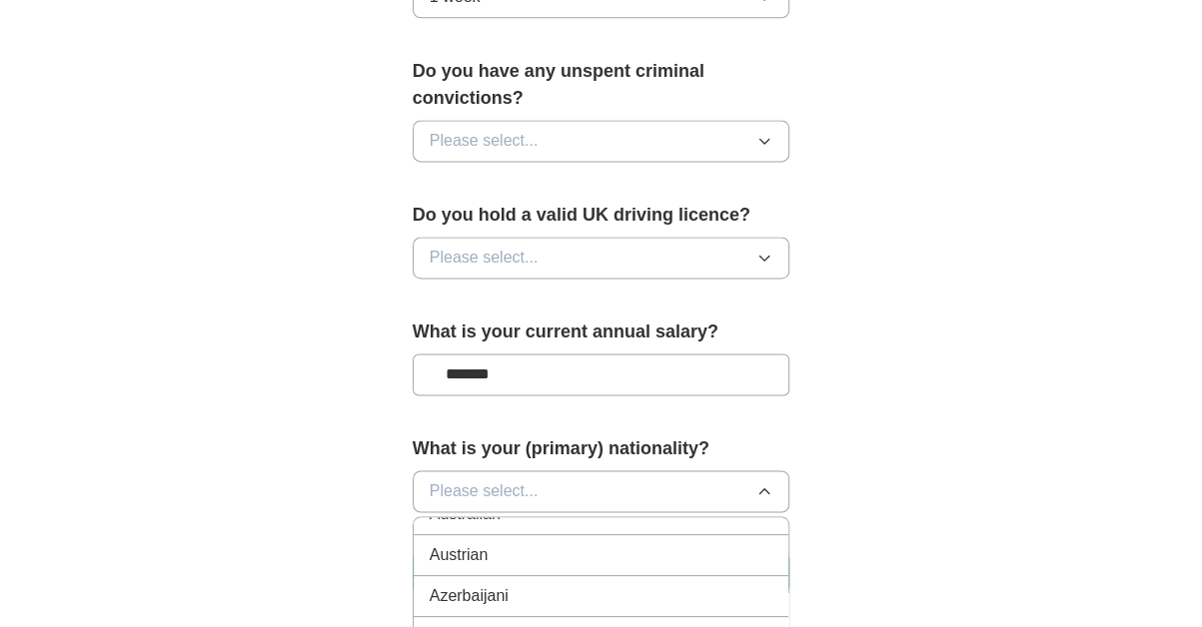
scroll to position [865, 0]
click at [585, 470] on button "Please select..." at bounding box center [602, 491] width 378 height 42
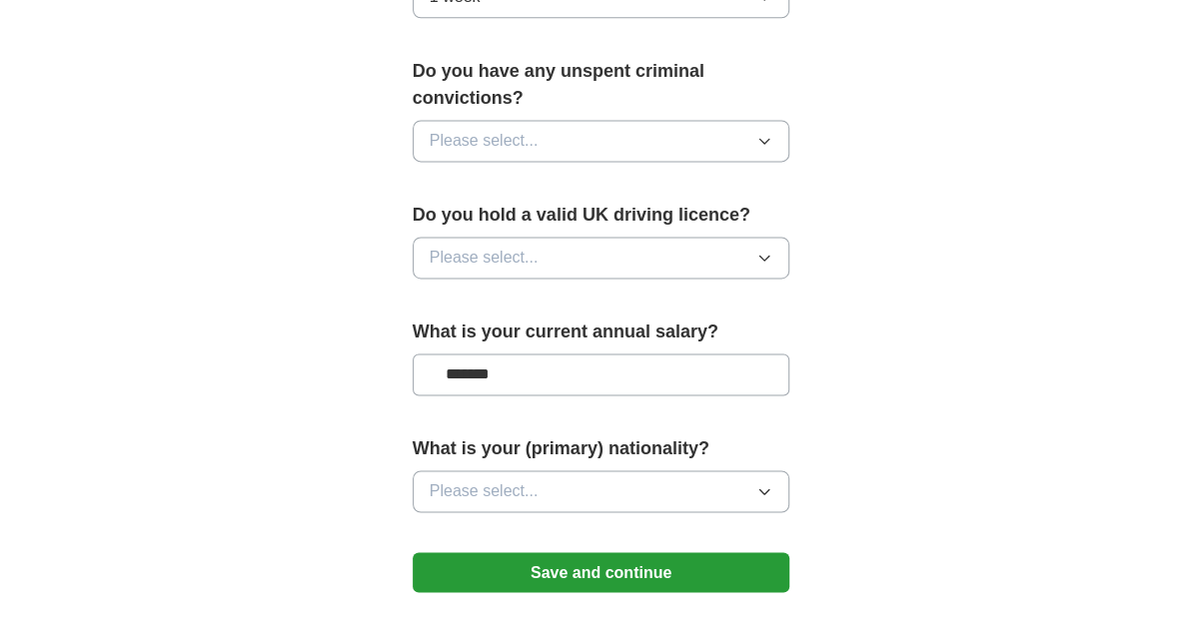
click at [569, 470] on button "Please select..." at bounding box center [602, 491] width 378 height 42
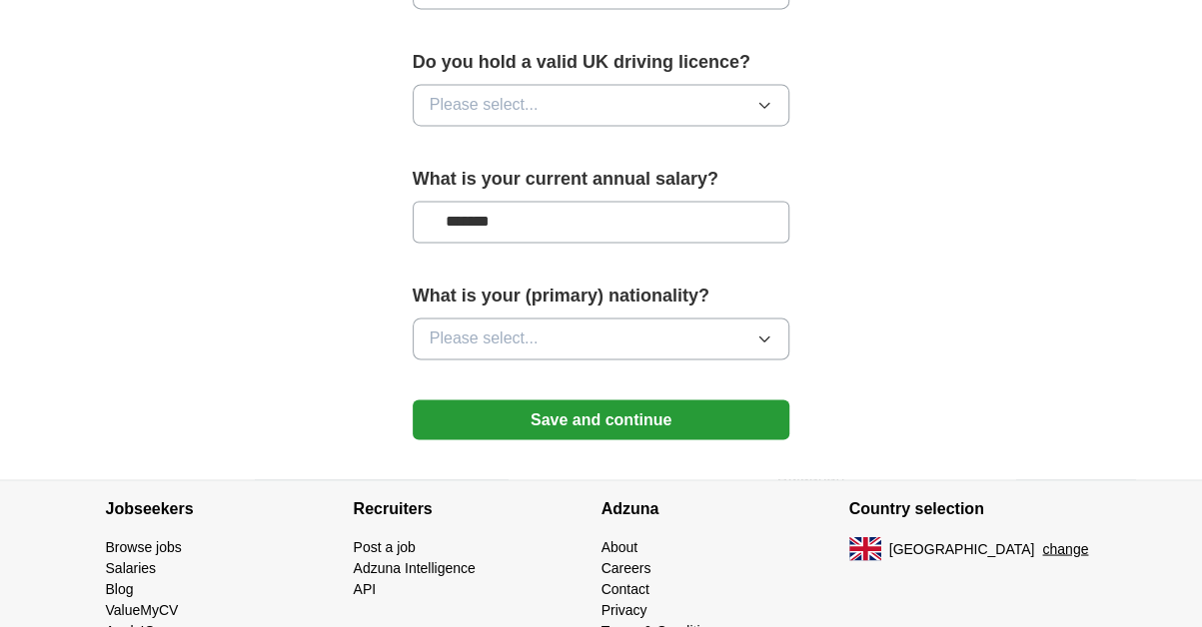
scroll to position [1463, 0]
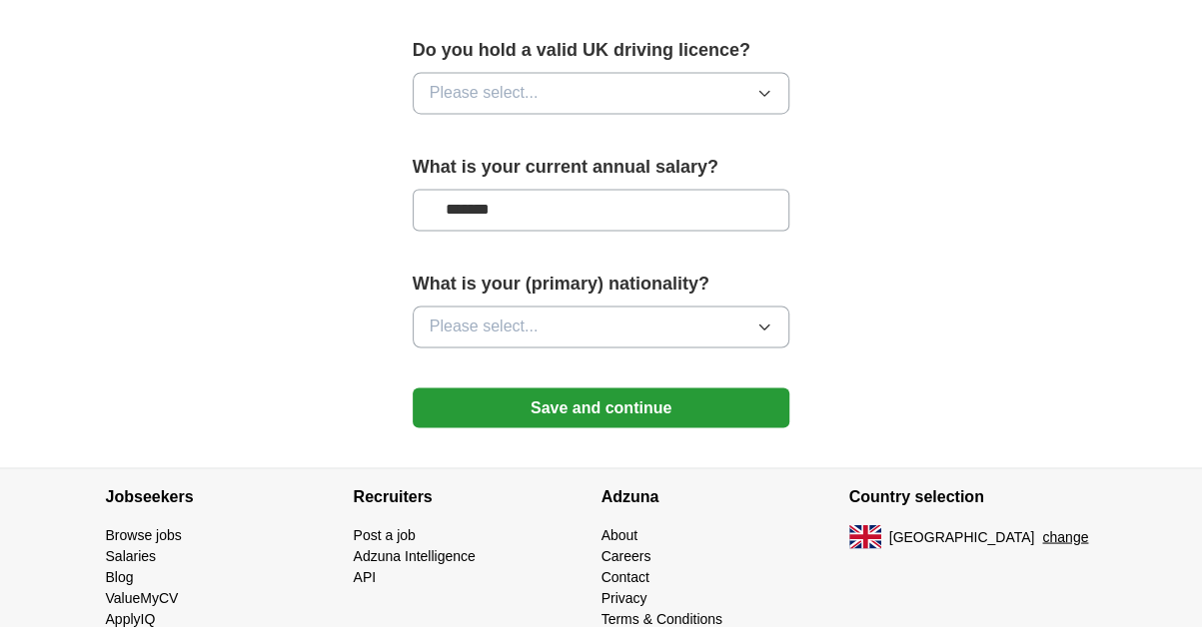
click at [479, 315] on span "Please select..." at bounding box center [484, 327] width 109 height 24
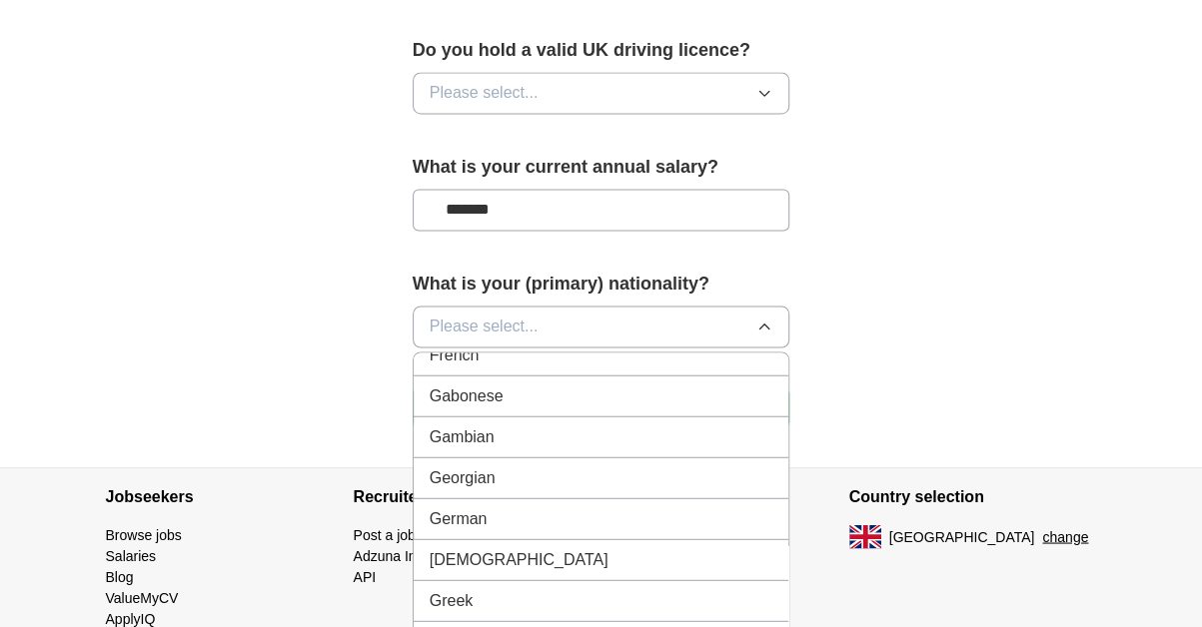
scroll to position [2597, 0]
click at [499, 548] on div "[DEMOGRAPHIC_DATA]" at bounding box center [602, 560] width 344 height 24
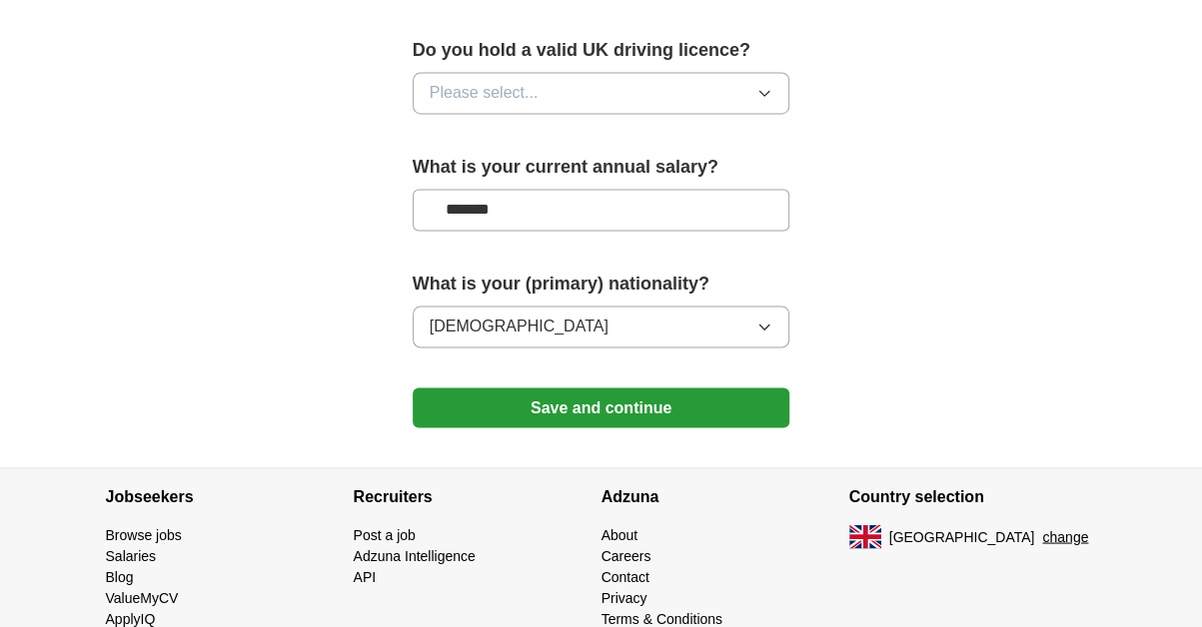
click at [618, 388] on button "Save and continue" at bounding box center [602, 408] width 378 height 40
